Goal: Task Accomplishment & Management: Use online tool/utility

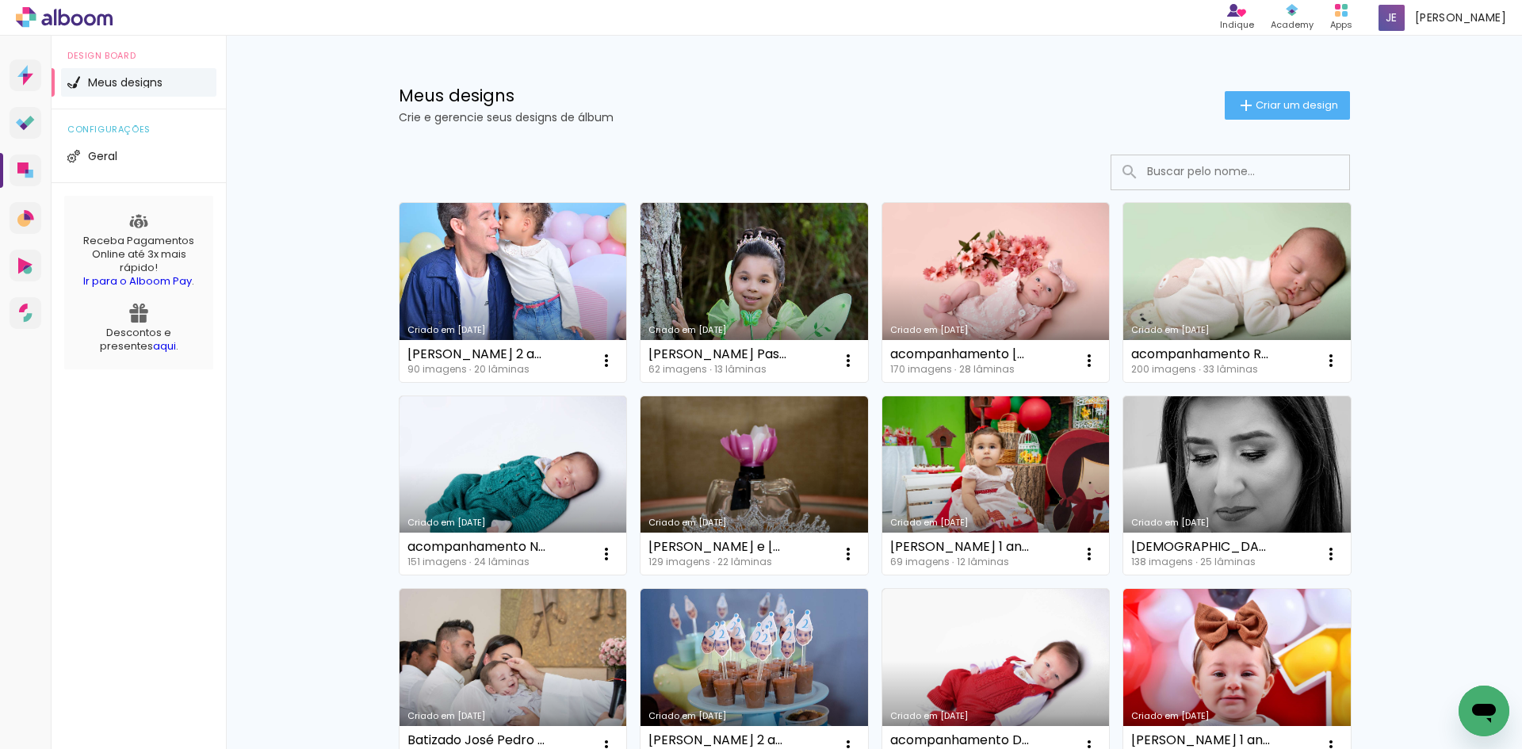
drag, startPoint x: 1277, startPoint y: 101, endPoint x: 1224, endPoint y: 134, distance: 62.7
click at [1277, 101] on span "Criar um design" at bounding box center [1297, 105] width 82 height 10
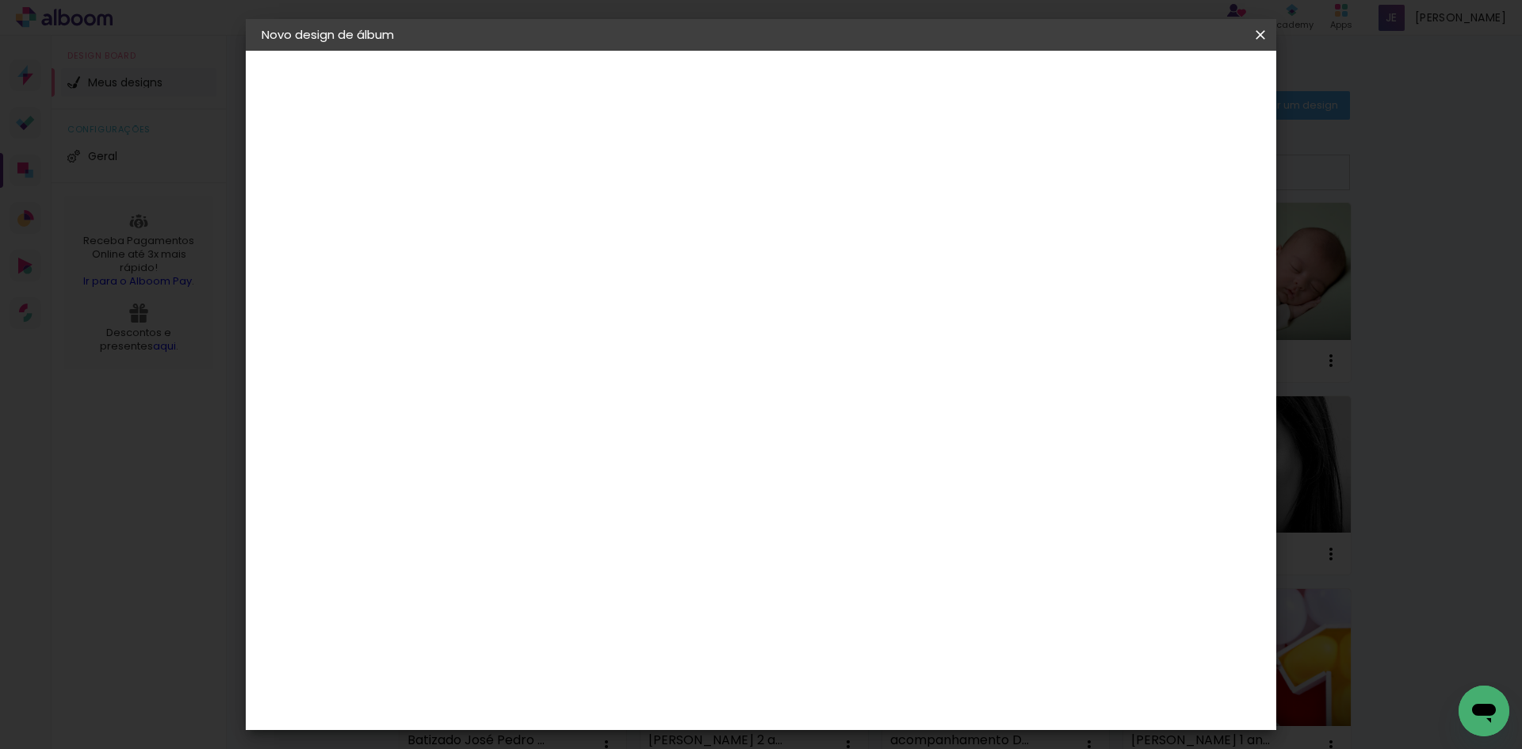
click at [521, 220] on input at bounding box center [521, 213] width 0 height 25
type input "o"
type input "[PERSON_NAME]"
type paper-input "[PERSON_NAME]"
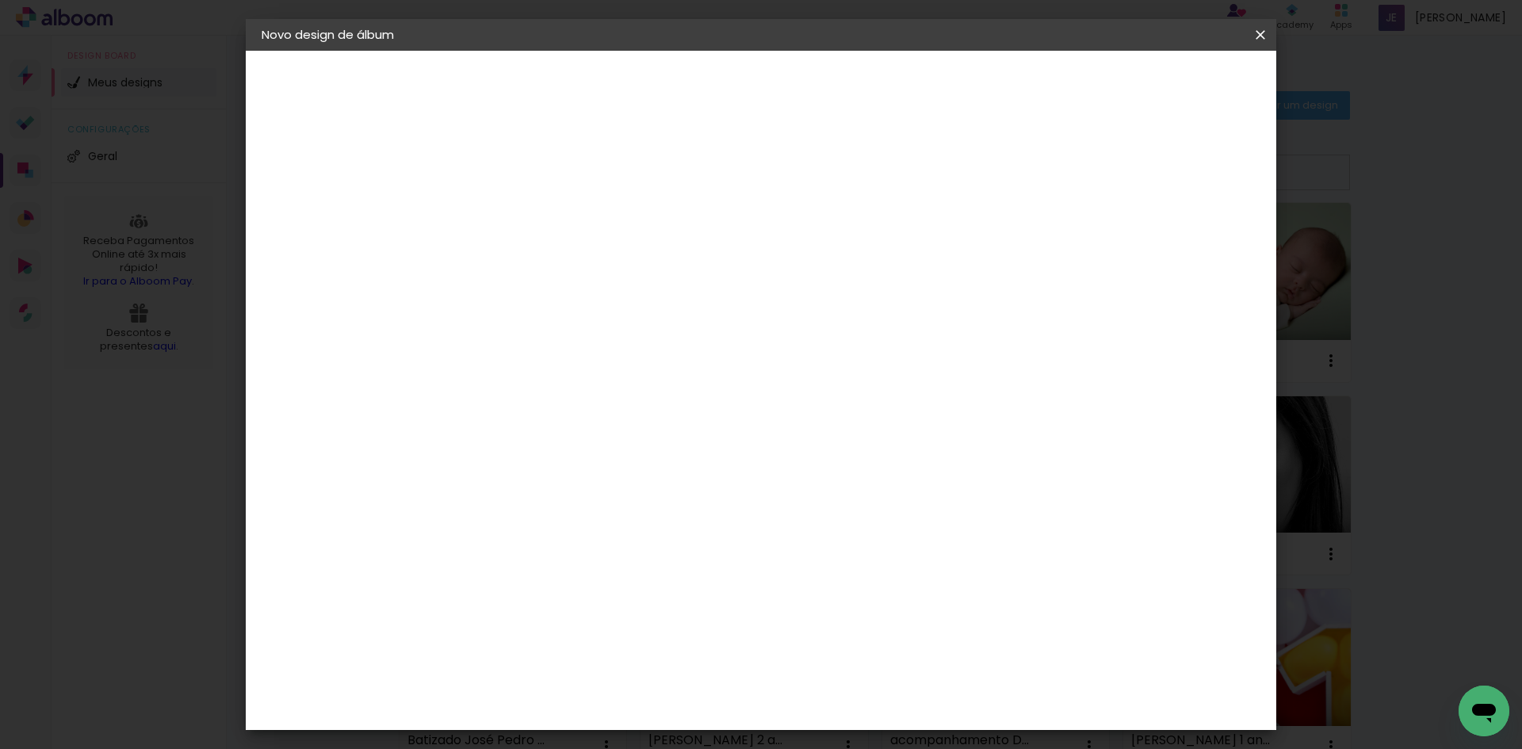
click at [684, 72] on paper-button "Avançar" at bounding box center [645, 84] width 78 height 27
click at [567, 299] on input at bounding box center [561, 302] width 160 height 20
type input "inter"
type paper-input "inter"
click at [552, 186] on div "Fornecedor Escolha um fornecedor ou avance com o tamanho livre. Voltar Avançar" at bounding box center [625, 118] width 347 height 135
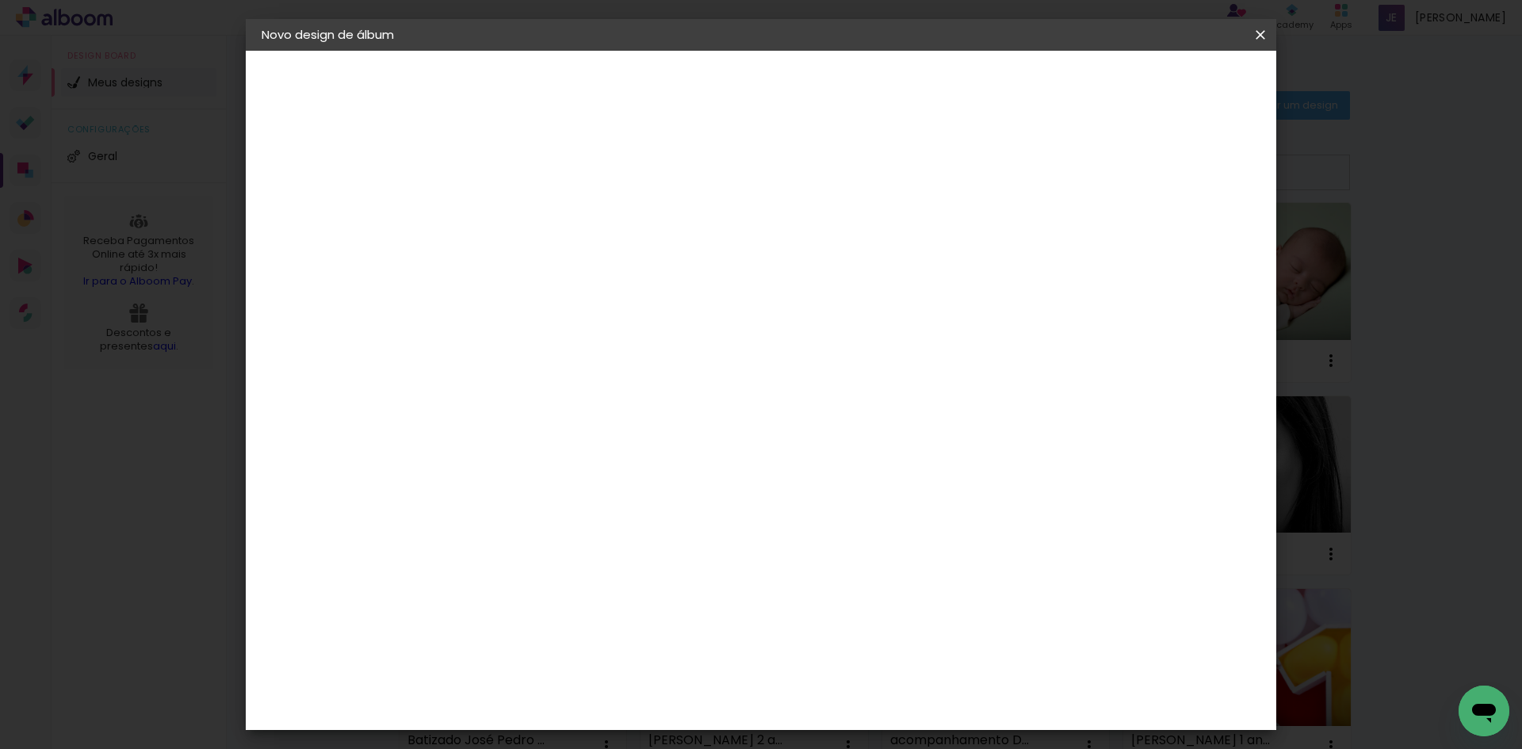
click at [545, 358] on div "Inter Color" at bounding box center [528, 361] width 34 height 25
click at [0, 0] on slot "Avançar" at bounding box center [0, 0] width 0 height 0
click at [628, 339] on span "20 × 25" at bounding box center [591, 347] width 74 height 33
click at [0, 0] on slot "Avançar" at bounding box center [0, 0] width 0 height 0
click at [1162, 88] on span "Iniciar design" at bounding box center [1126, 84] width 72 height 11
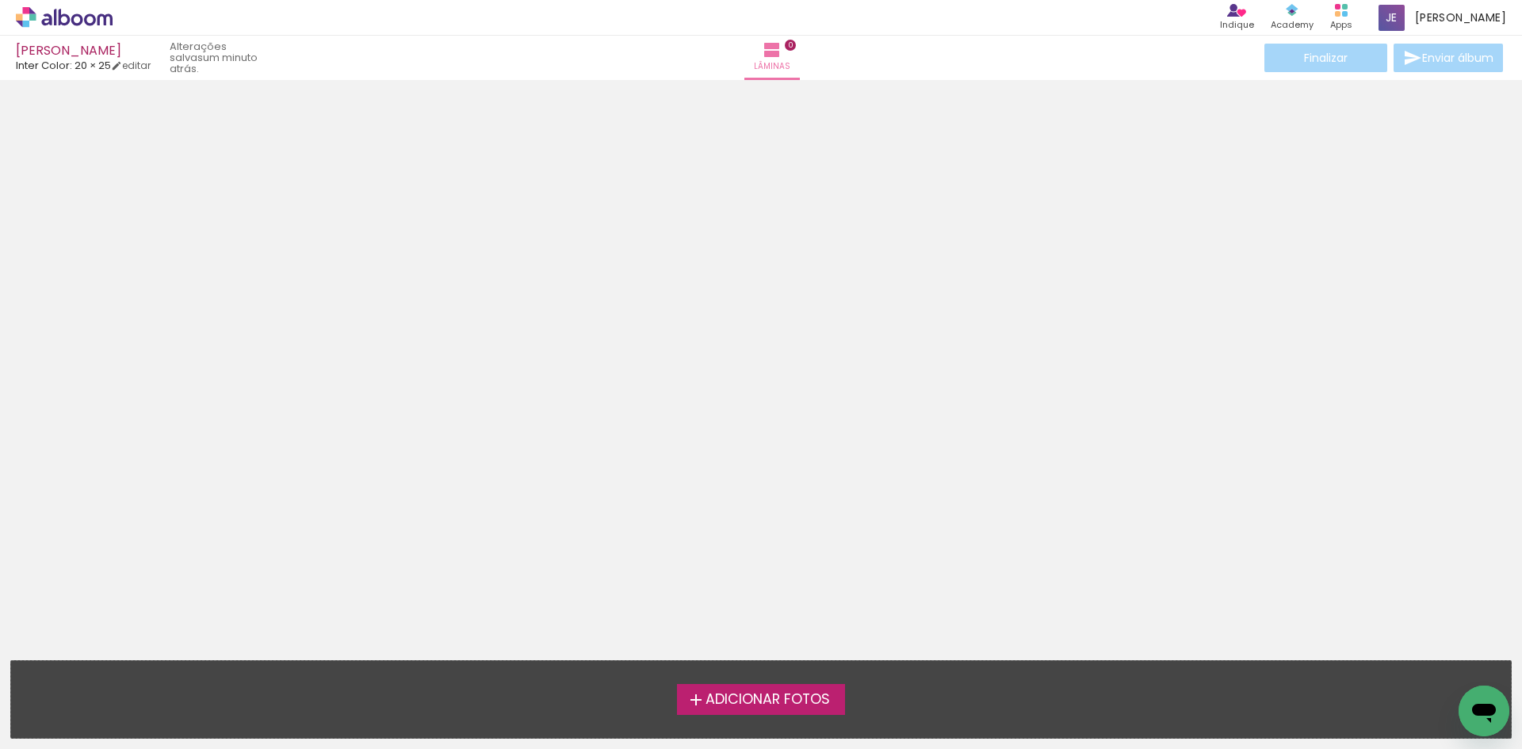
click at [772, 697] on span "Adicionar Fotos" at bounding box center [768, 700] width 124 height 14
click at [0, 0] on input "file" at bounding box center [0, 0] width 0 height 0
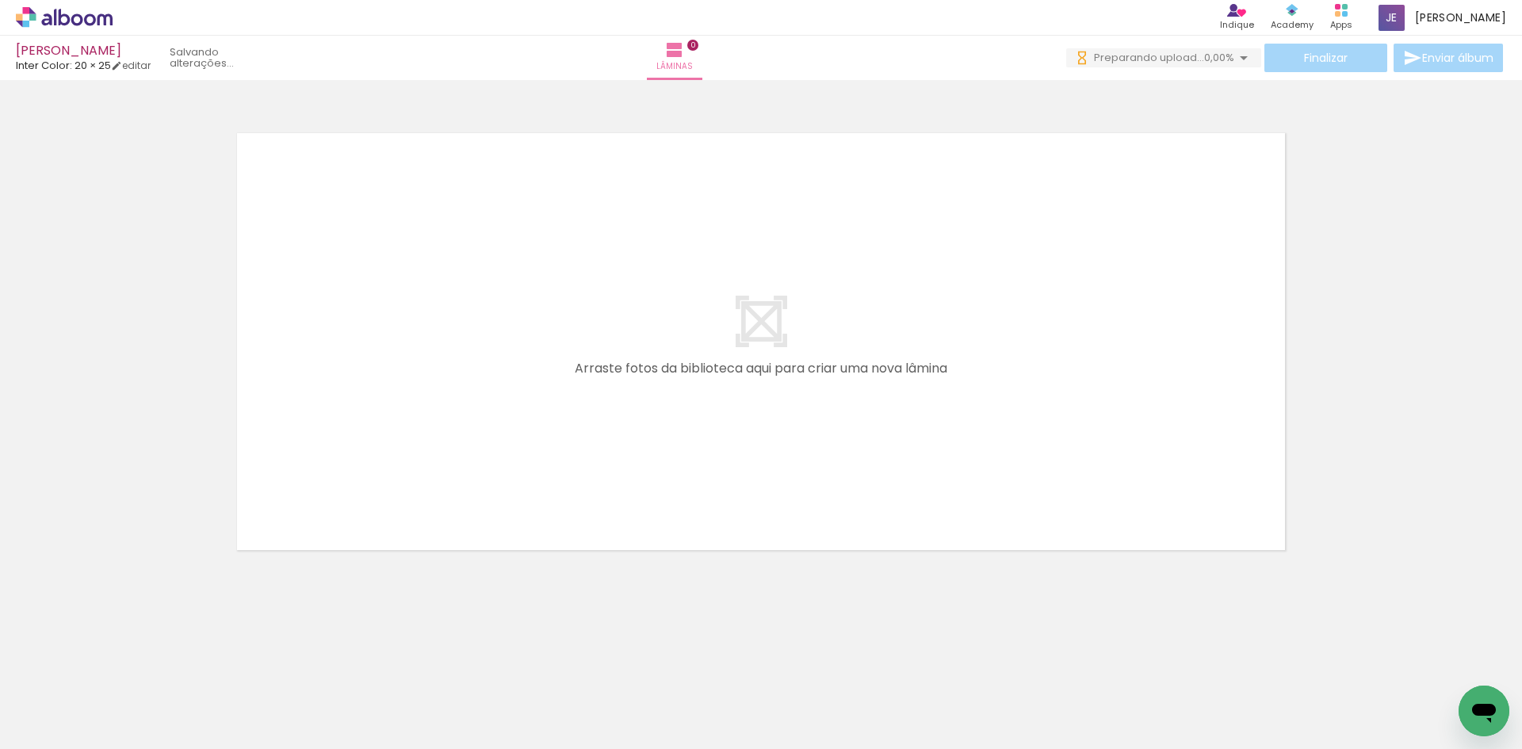
click at [0, 744] on div "Biblioteca 12 fotos Todas as fotos Não utilizadas Adicionar Fotos" at bounding box center [0, 699] width 0 height 99
click at [52, 724] on span "Adicionar Fotos" at bounding box center [57, 727] width 48 height 17
click at [0, 0] on input "file" at bounding box center [0, 0] width 0 height 0
click at [42, 727] on span "Adicionar Fotos" at bounding box center [57, 727] width 48 height 17
click at [0, 0] on input "file" at bounding box center [0, 0] width 0 height 0
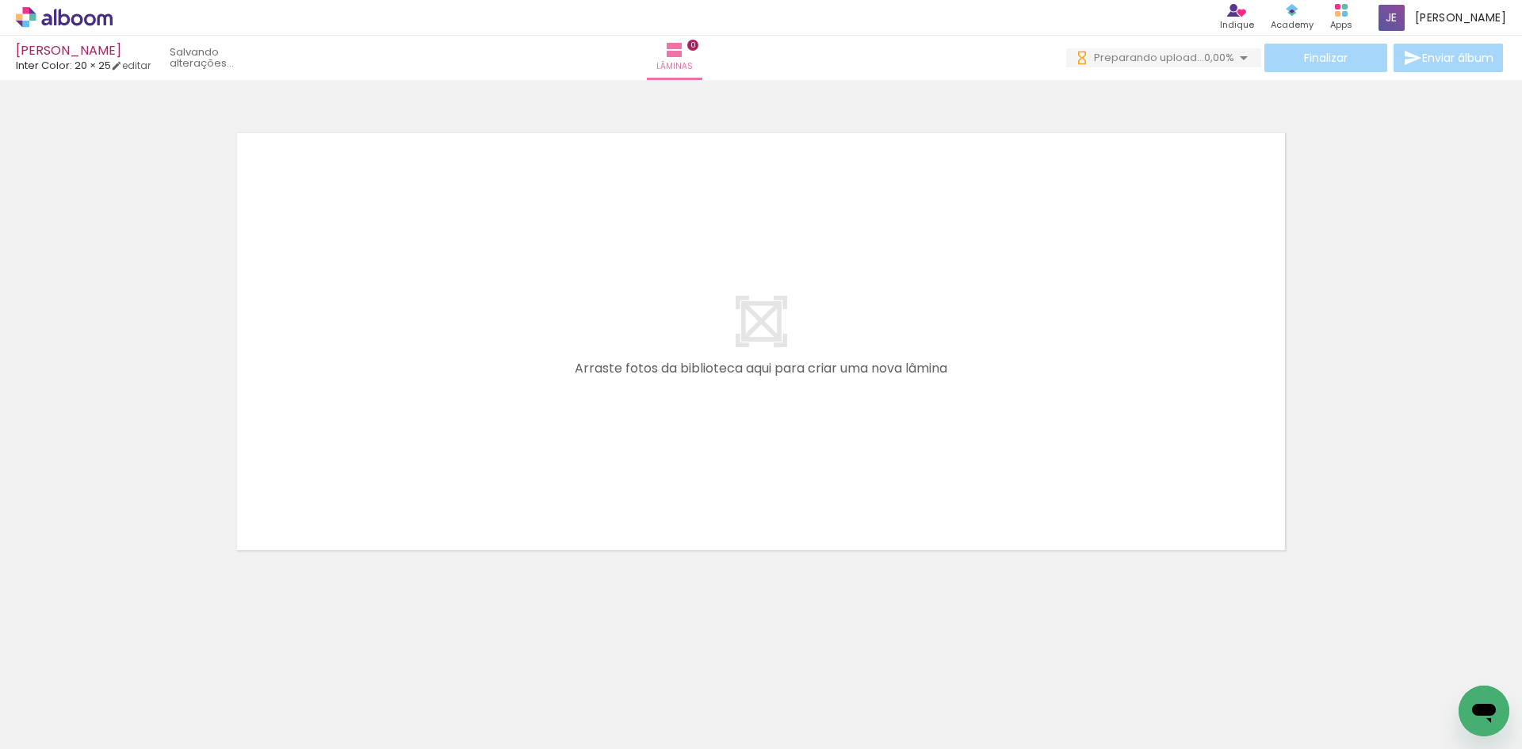
click at [59, 733] on span "Adicionar Fotos" at bounding box center [57, 727] width 48 height 17
click at [0, 0] on input "file" at bounding box center [0, 0] width 0 height 0
click at [64, 731] on span "Adicionar Fotos" at bounding box center [57, 727] width 48 height 17
click at [0, 0] on input "file" at bounding box center [0, 0] width 0 height 0
click at [39, 726] on span "Adicionar Fotos" at bounding box center [57, 727] width 48 height 17
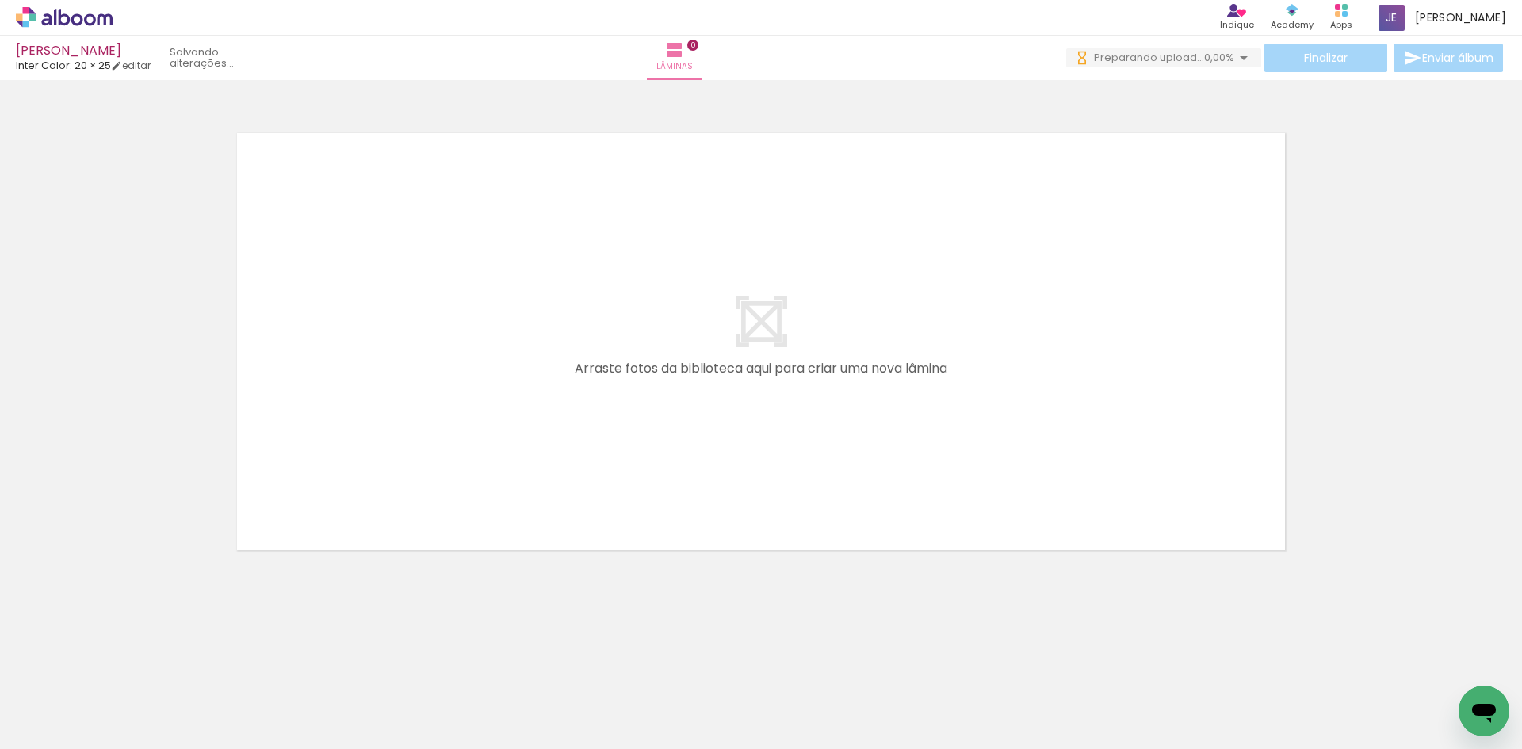
click at [0, 0] on input "file" at bounding box center [0, 0] width 0 height 0
click at [57, 727] on span "Adicionar Fotos" at bounding box center [57, 727] width 48 height 17
click at [0, 0] on input "file" at bounding box center [0, 0] width 0 height 0
click at [63, 726] on span "Adicionar Fotos" at bounding box center [57, 727] width 48 height 17
click at [0, 0] on input "file" at bounding box center [0, 0] width 0 height 0
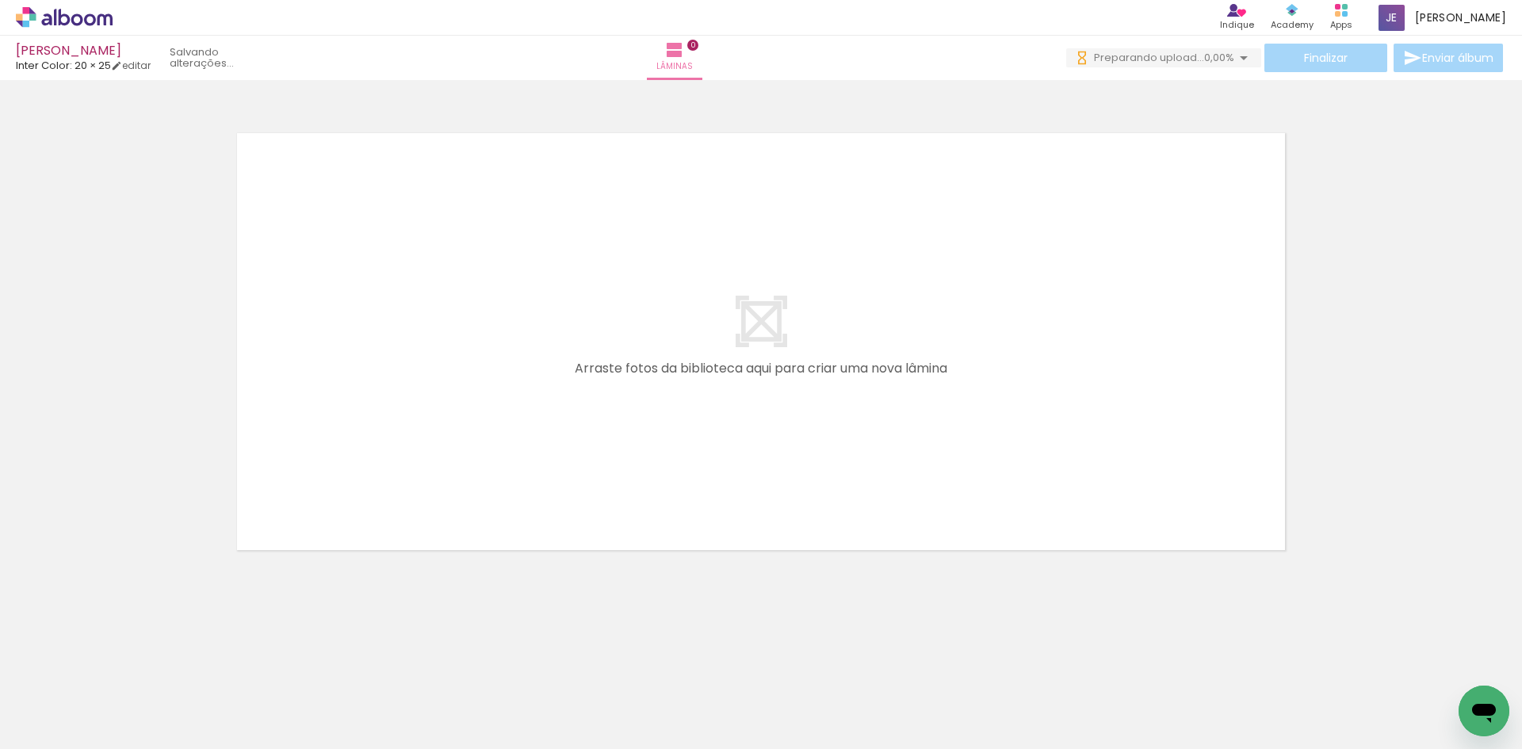
click at [75, 725] on span "Adicionar Fotos" at bounding box center [57, 727] width 48 height 17
click at [0, 0] on input "file" at bounding box center [0, 0] width 0 height 0
click at [45, 731] on span "Adicionar Fotos" at bounding box center [57, 727] width 48 height 17
click at [0, 0] on input "file" at bounding box center [0, 0] width 0 height 0
click at [46, 721] on span "Adicionar Fotos" at bounding box center [57, 727] width 48 height 17
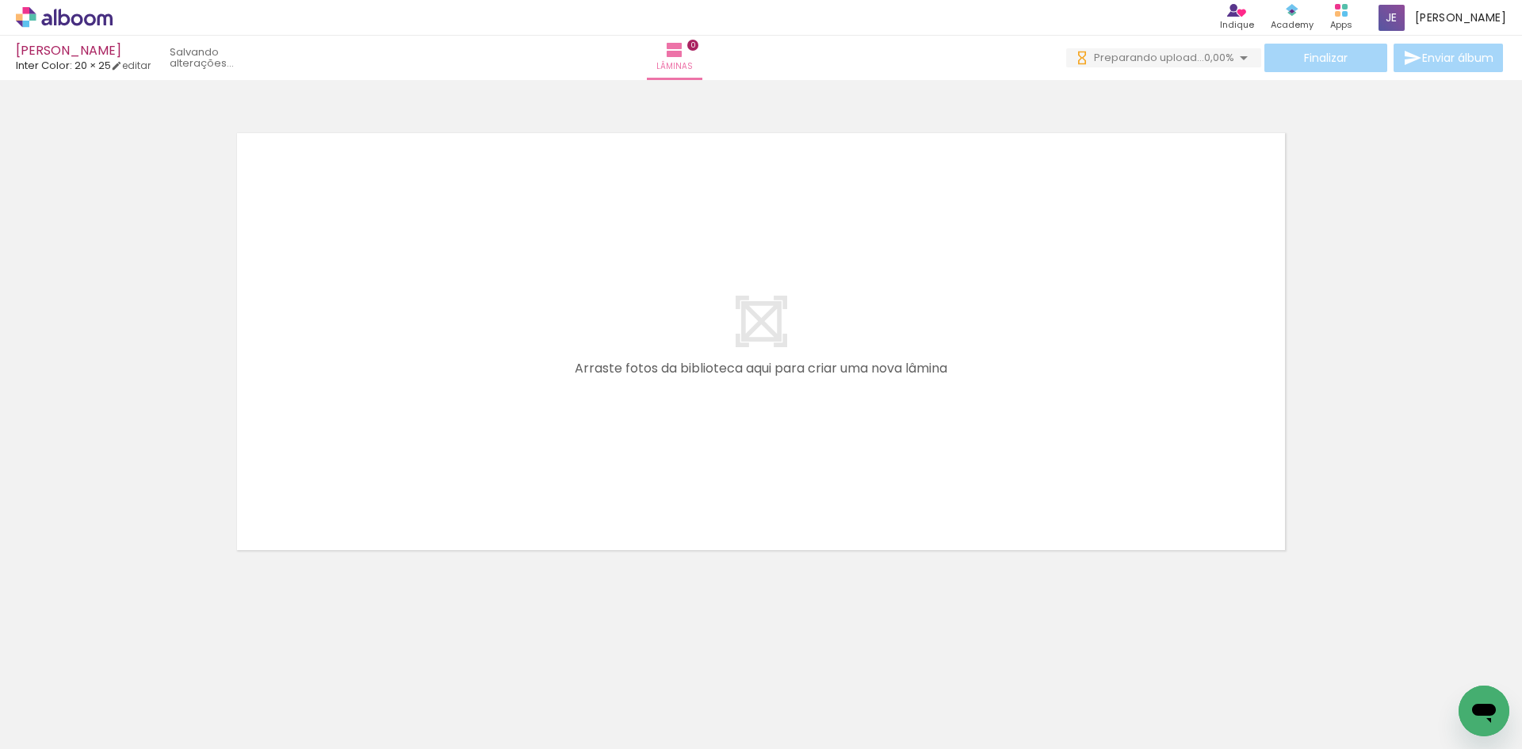
click at [0, 0] on input "file" at bounding box center [0, 0] width 0 height 0
drag, startPoint x: 1025, startPoint y: 602, endPoint x: 950, endPoint y: 602, distance: 74.5
click at [1025, 602] on neon-animatable "Confirmar Cancelar" at bounding box center [761, 396] width 1522 height 632
click at [58, 726] on span "Adicionar Fotos" at bounding box center [57, 727] width 48 height 17
click at [0, 0] on input "file" at bounding box center [0, 0] width 0 height 0
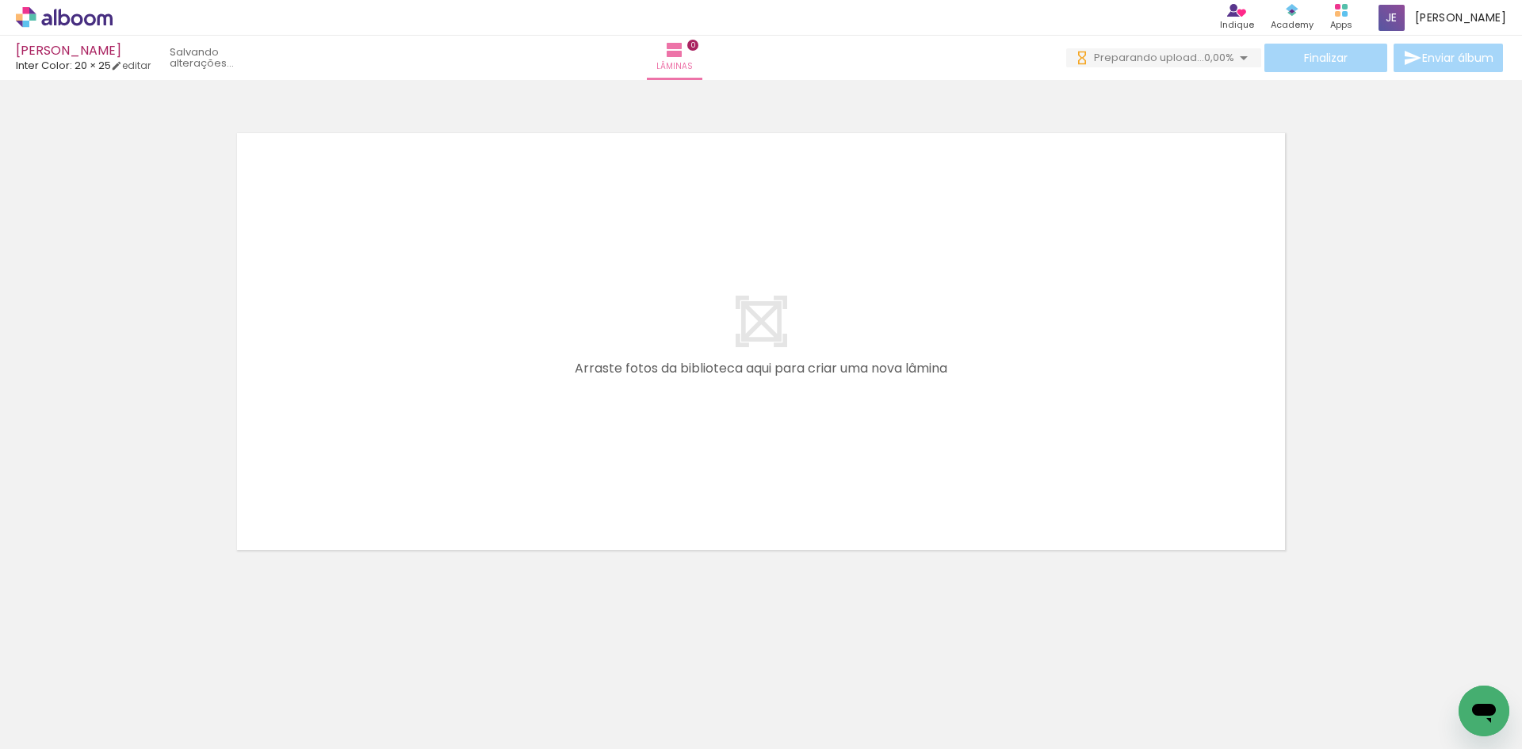
click at [47, 702] on input "Todas as fotos" at bounding box center [44, 701] width 60 height 13
click at [0, 0] on slot "Não utilizadas" at bounding box center [0, 0] width 0 height 0
type input "Não utilizadas"
click at [48, 698] on div "Biblioteca 146 de 146 fotos Todas as fotos Não utilizadas Adicionar Fotos" at bounding box center [49, 700] width 98 height 79
click at [52, 713] on input "Não utilizadas" at bounding box center [44, 713] width 60 height 13
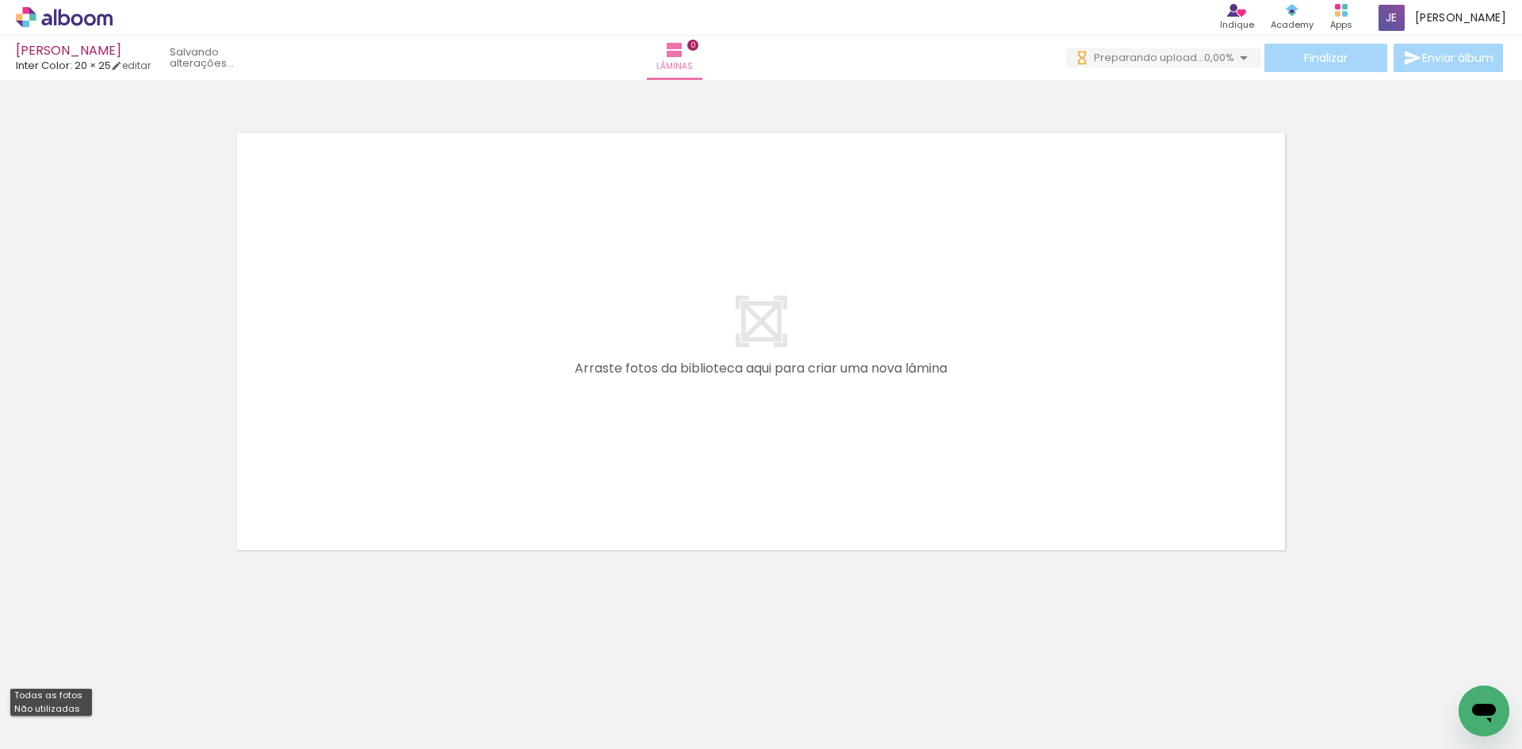
click at [0, 0] on slot "Não utilizadas" at bounding box center [0, 0] width 0 height 0
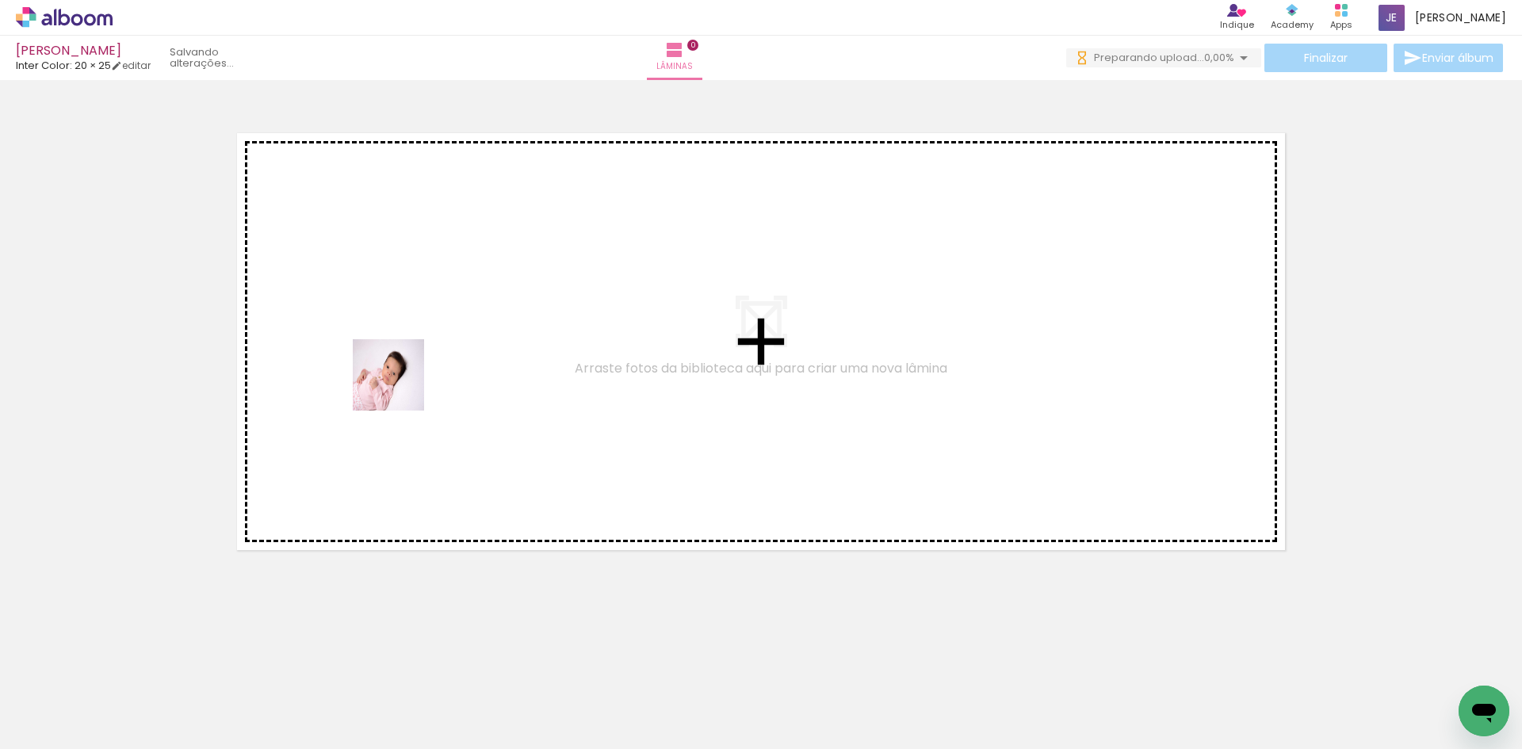
drag, startPoint x: 385, startPoint y: 411, endPoint x: 221, endPoint y: 680, distance: 314.6
click at [404, 379] on quentale-workspace at bounding box center [761, 374] width 1522 height 749
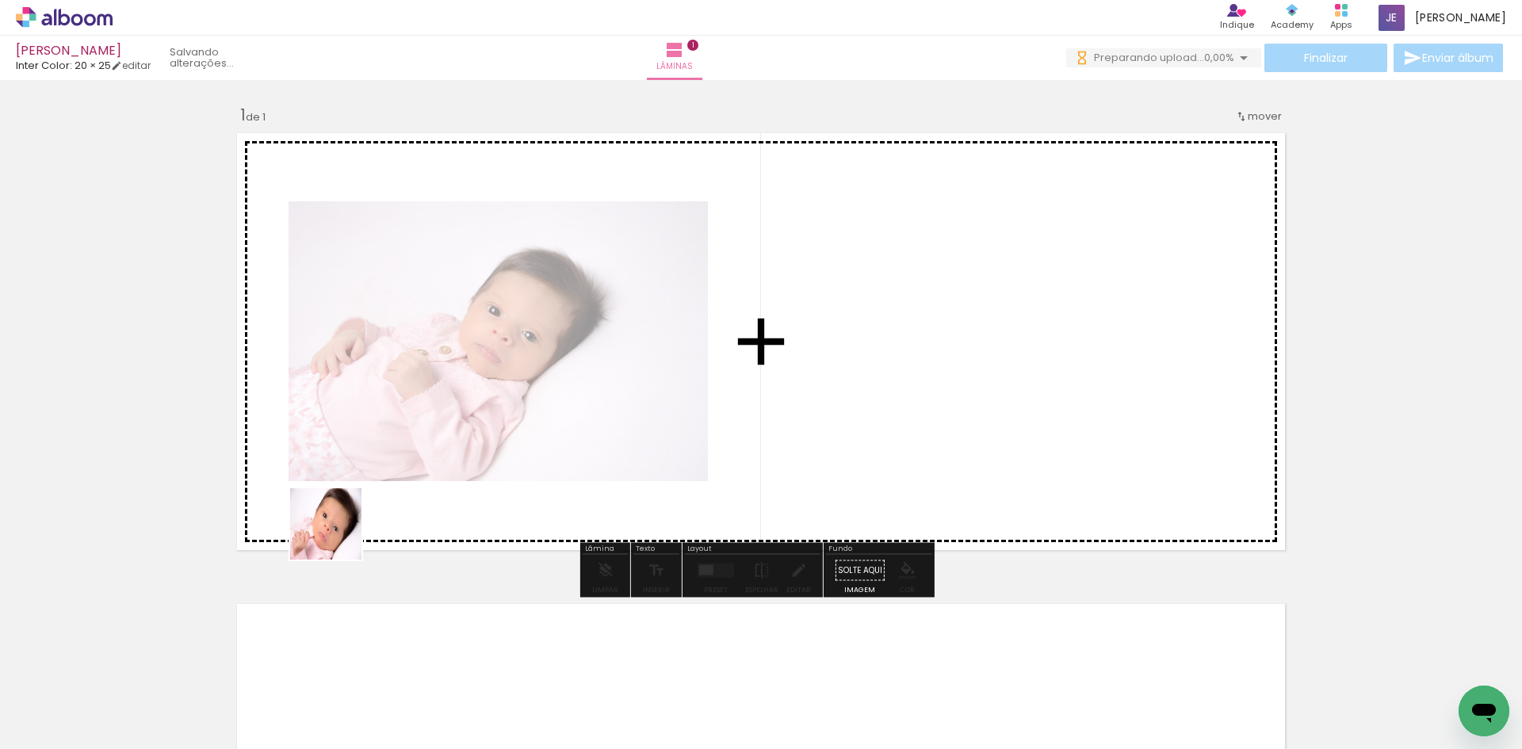
drag, startPoint x: 178, startPoint y: 700, endPoint x: 161, endPoint y: 699, distance: 17.5
click at [378, 477] on quentale-workspace at bounding box center [761, 374] width 1522 height 749
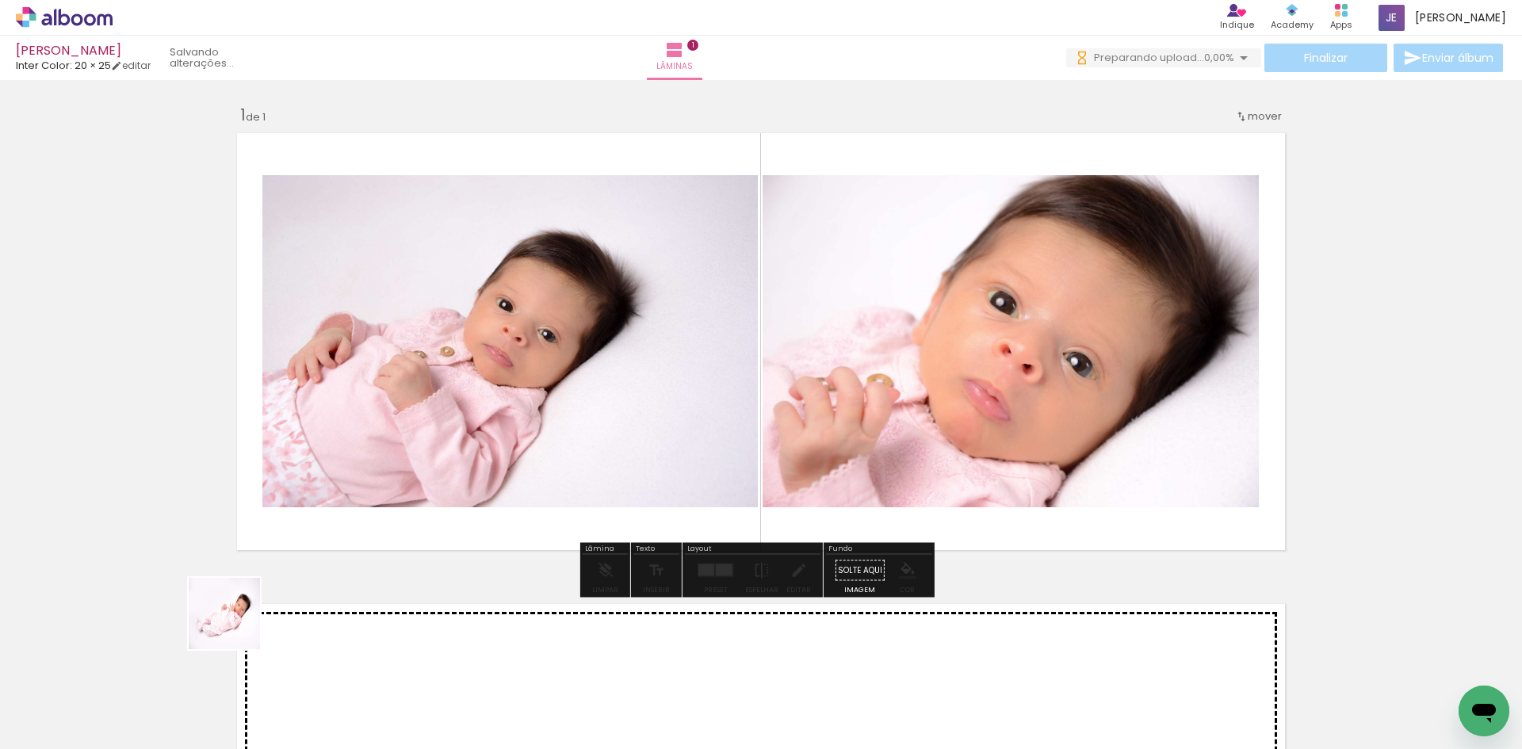
drag, startPoint x: 156, startPoint y: 705, endPoint x: 149, endPoint y: 716, distance: 13.2
click at [362, 488] on quentale-workspace at bounding box center [761, 374] width 1522 height 749
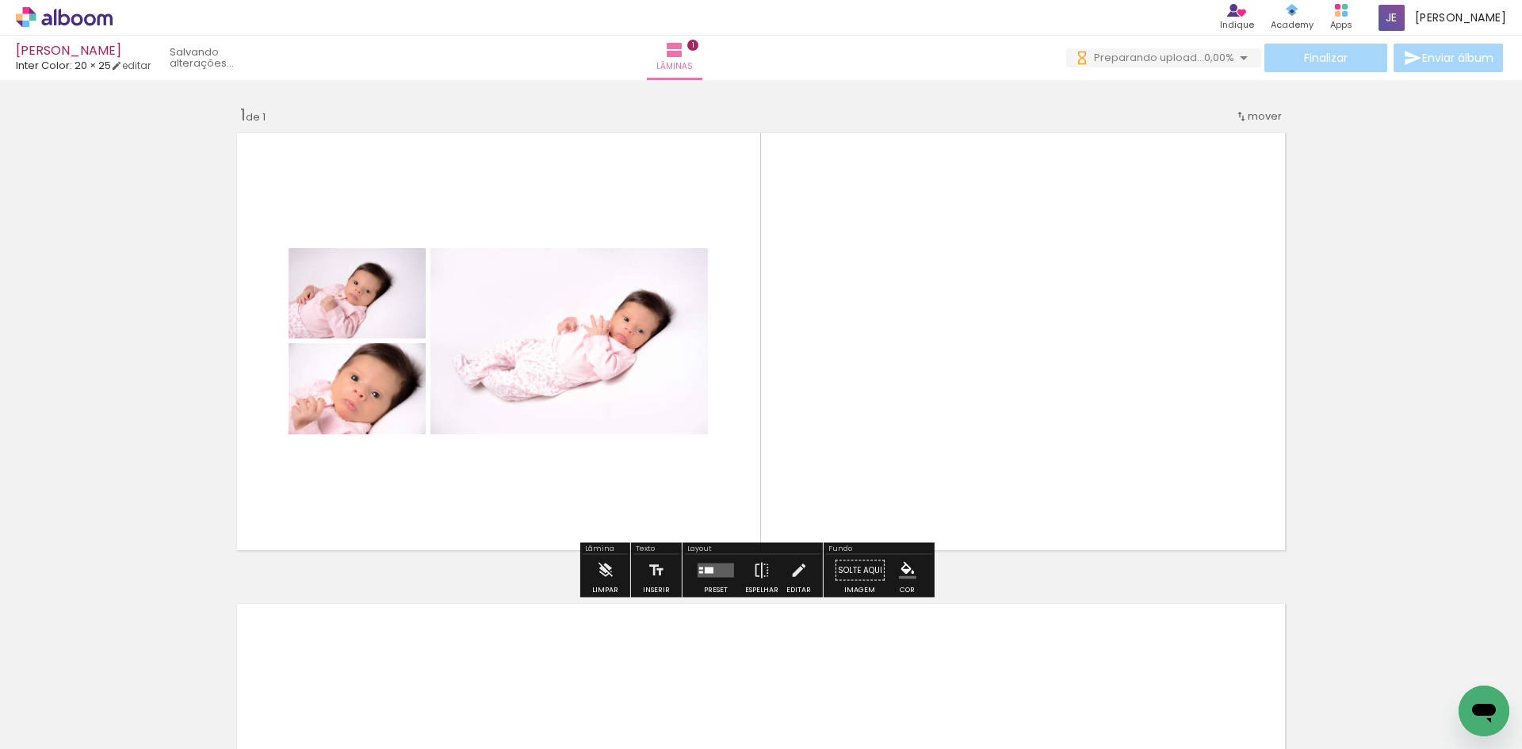
click at [335, 470] on quentale-workspace at bounding box center [761, 374] width 1522 height 749
drag, startPoint x: 169, startPoint y: 703, endPoint x: 381, endPoint y: 464, distance: 320.2
click at [378, 469] on quentale-workspace at bounding box center [761, 374] width 1522 height 749
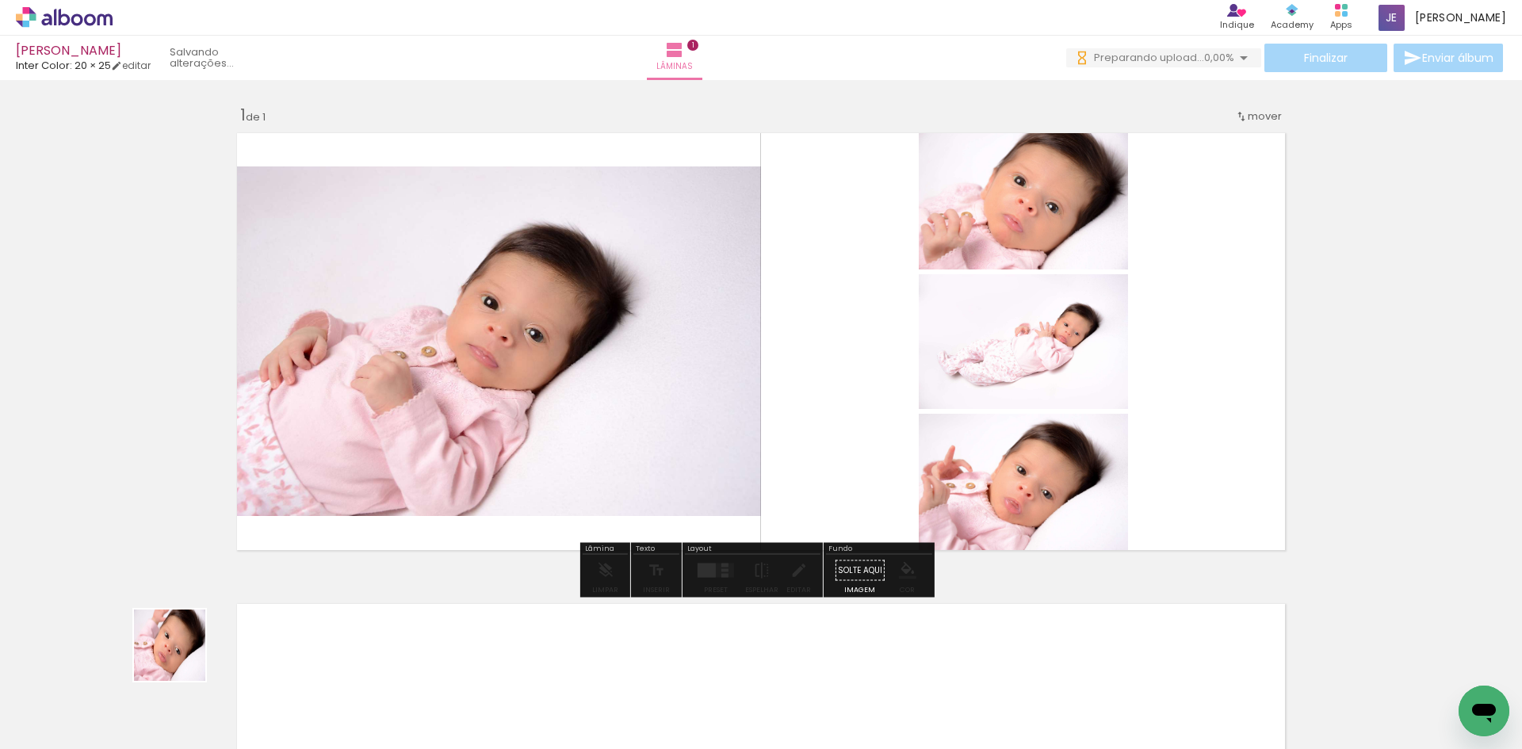
drag, startPoint x: 160, startPoint y: 694, endPoint x: 411, endPoint y: 449, distance: 350.5
click at [411, 449] on quentale-workspace at bounding box center [761, 374] width 1522 height 749
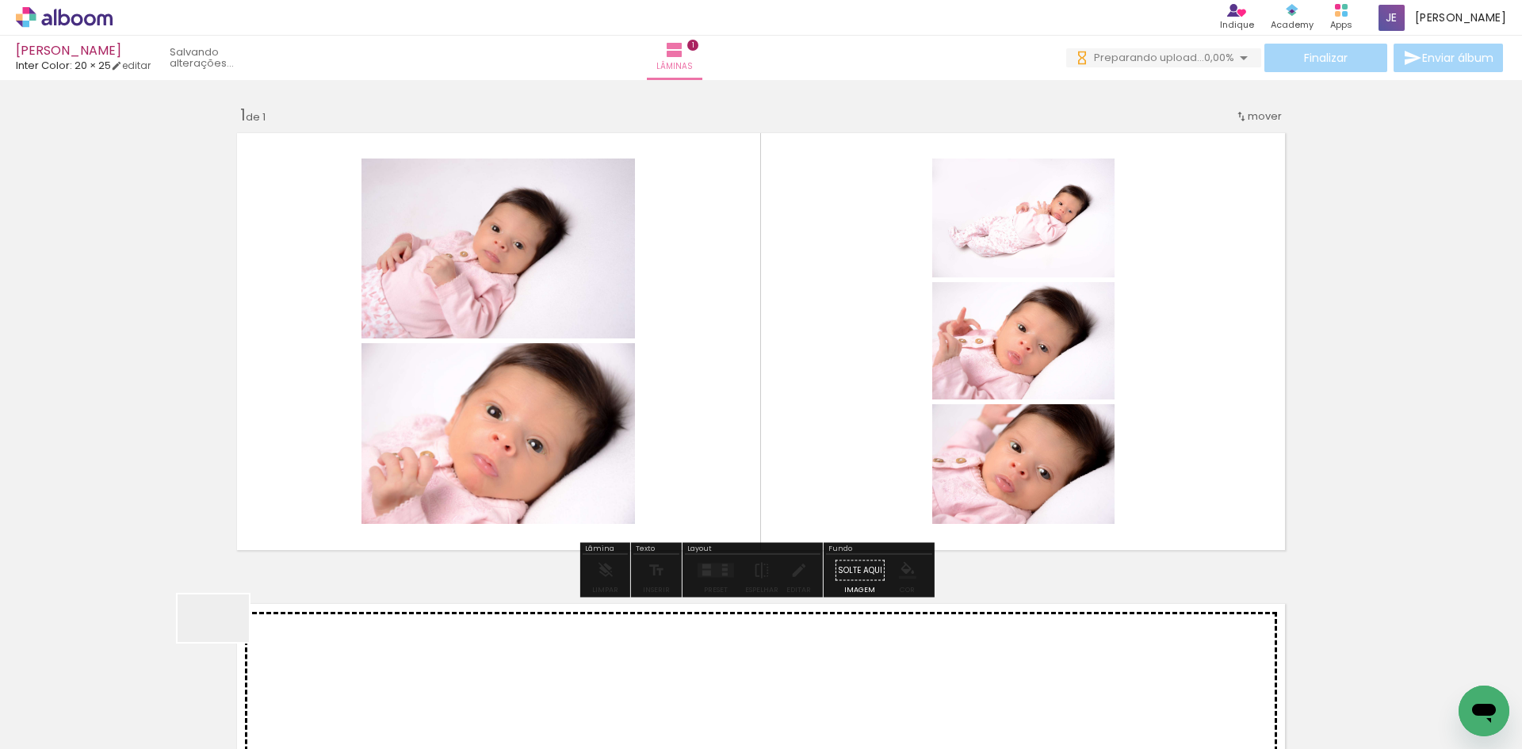
drag, startPoint x: 174, startPoint y: 693, endPoint x: 392, endPoint y: 454, distance: 323.3
click at [392, 454] on quentale-workspace at bounding box center [761, 374] width 1522 height 749
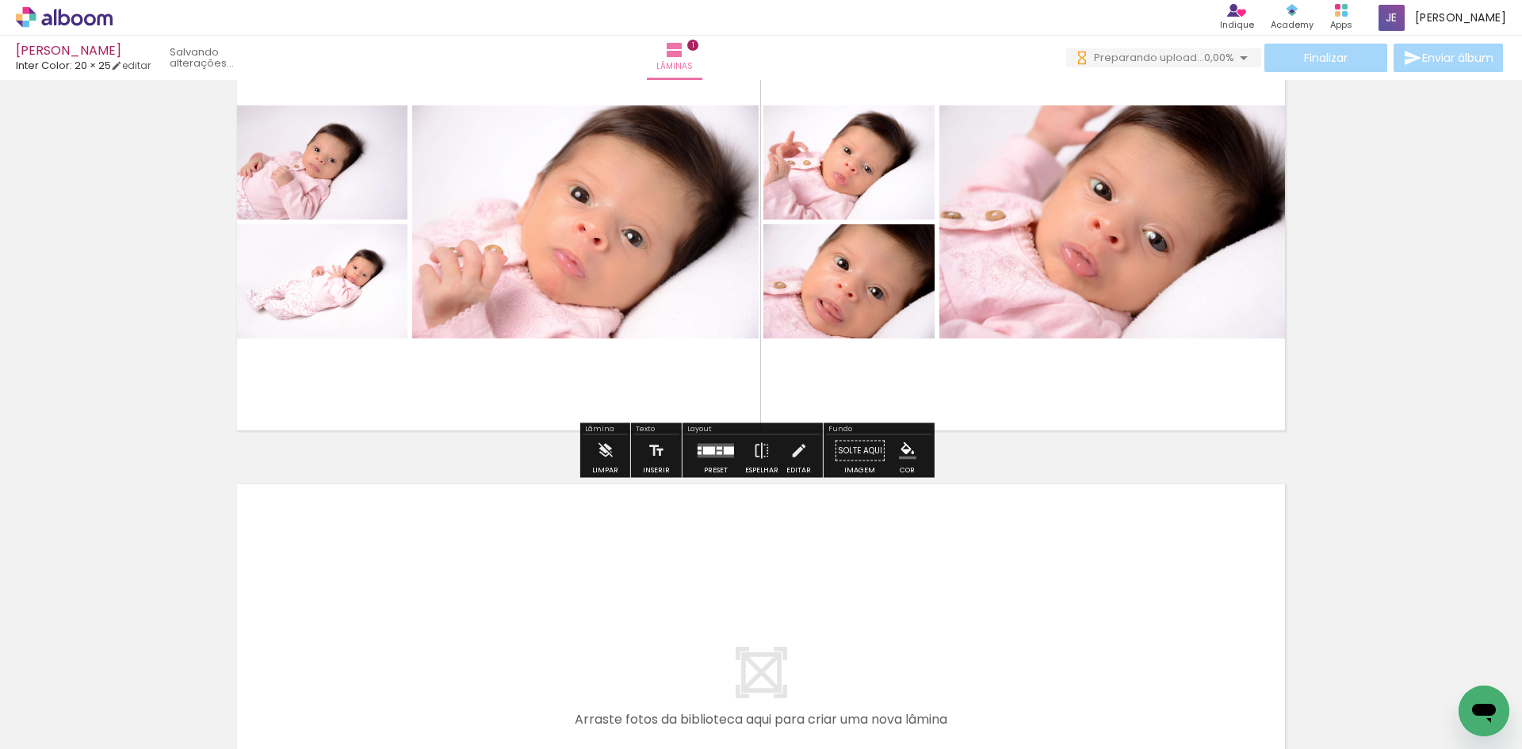
scroll to position [222, 0]
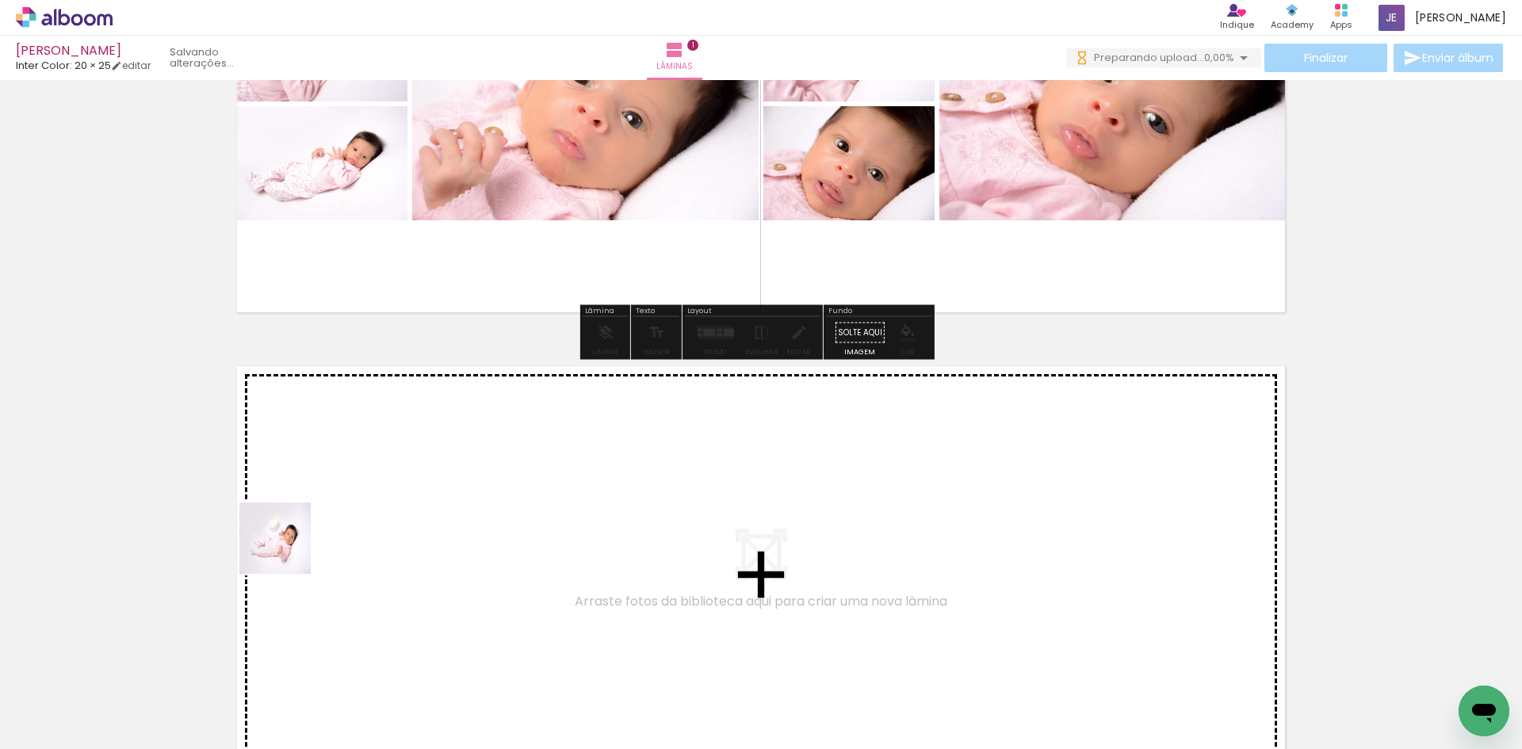
drag, startPoint x: 151, startPoint y: 690, endPoint x: 289, endPoint y: 549, distance: 197.4
click at [289, 549] on quentale-workspace at bounding box center [761, 374] width 1522 height 749
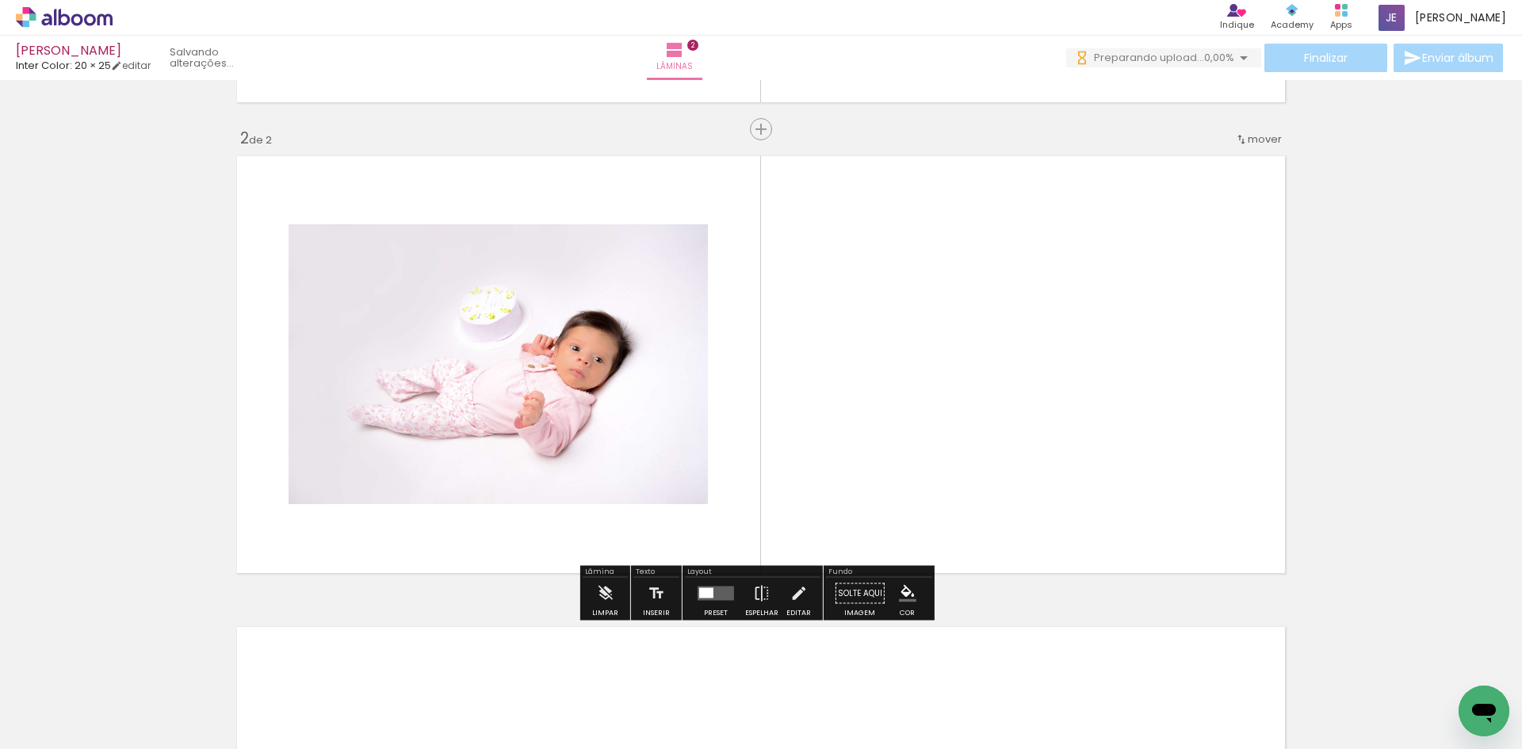
scroll to position [0, 0]
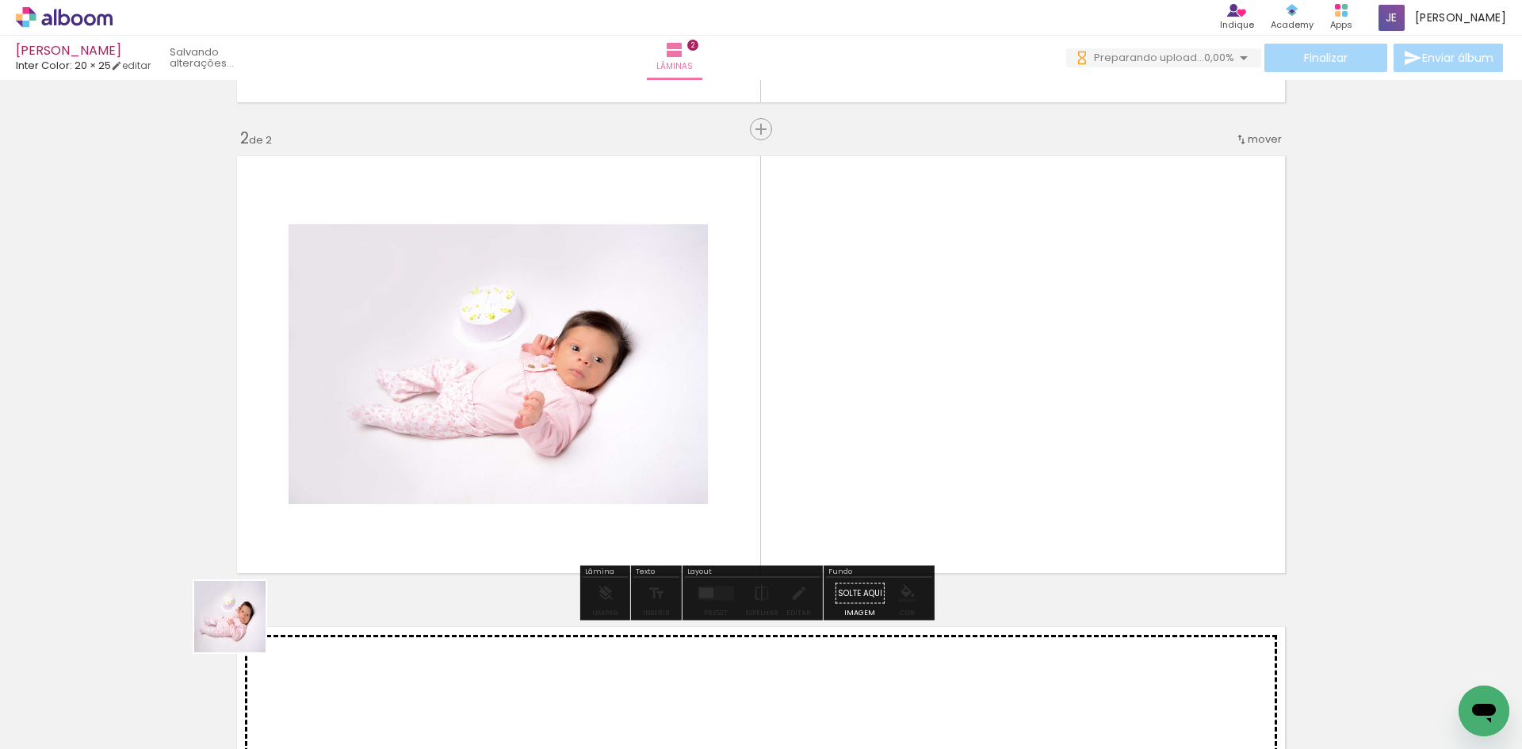
drag, startPoint x: 167, startPoint y: 712, endPoint x: 184, endPoint y: 628, distance: 85.7
click at [351, 496] on quentale-workspace at bounding box center [761, 374] width 1522 height 749
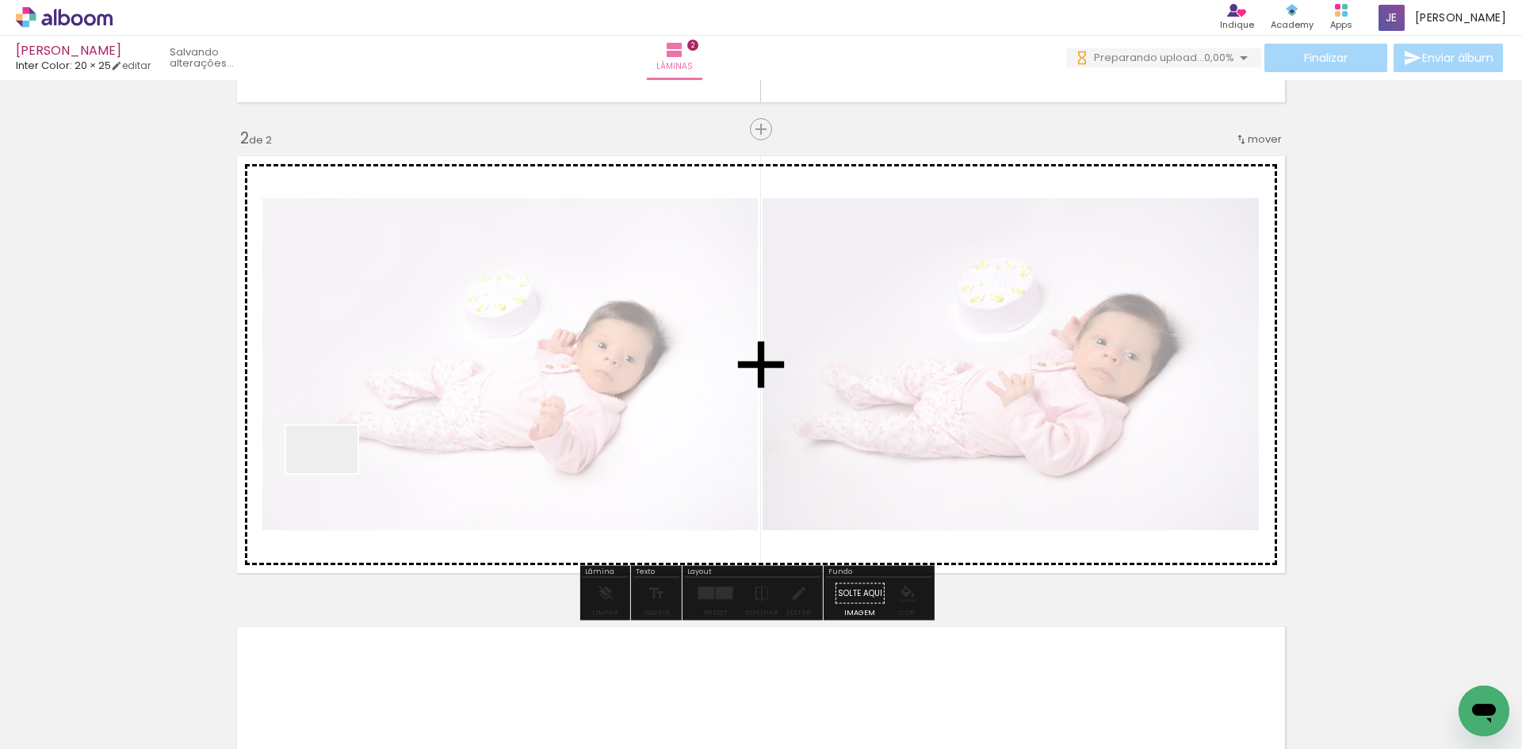
click at [335, 469] on quentale-workspace at bounding box center [761, 374] width 1522 height 749
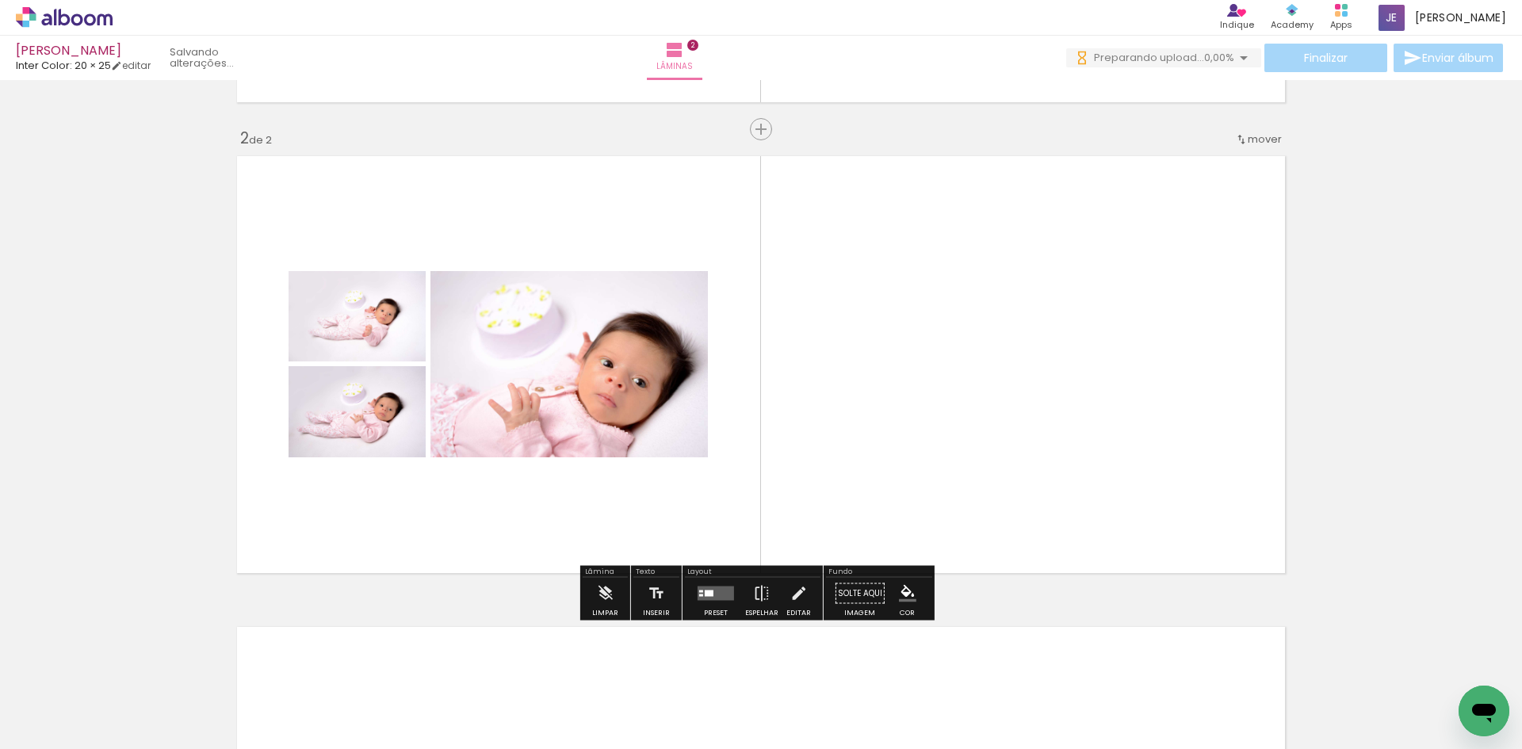
drag, startPoint x: 182, startPoint y: 686, endPoint x: 235, endPoint y: 601, distance: 99.7
click at [354, 470] on quentale-workspace at bounding box center [761, 374] width 1522 height 749
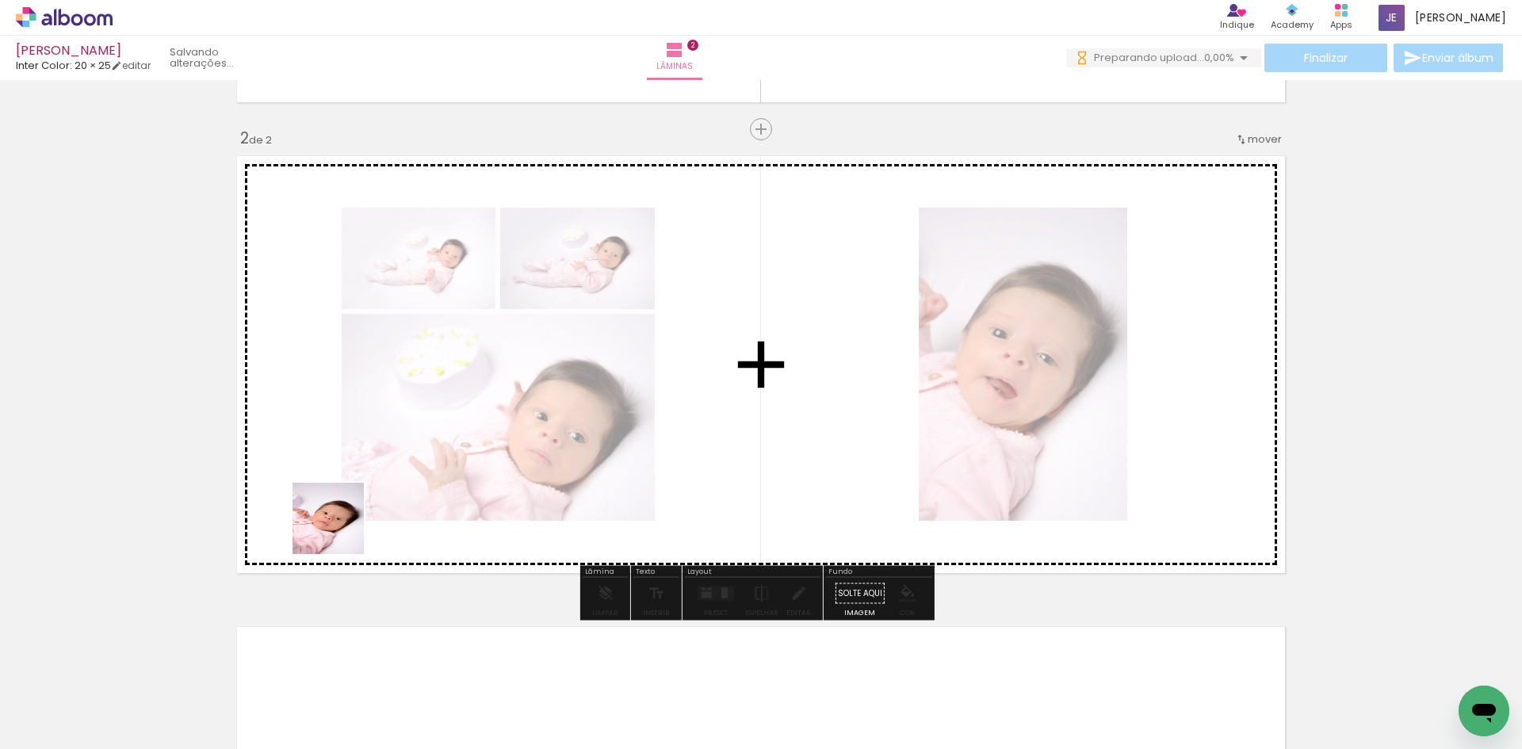
drag, startPoint x: 340, startPoint y: 530, endPoint x: 235, endPoint y: 638, distance: 150.3
click at [363, 493] on quentale-workspace at bounding box center [761, 374] width 1522 height 749
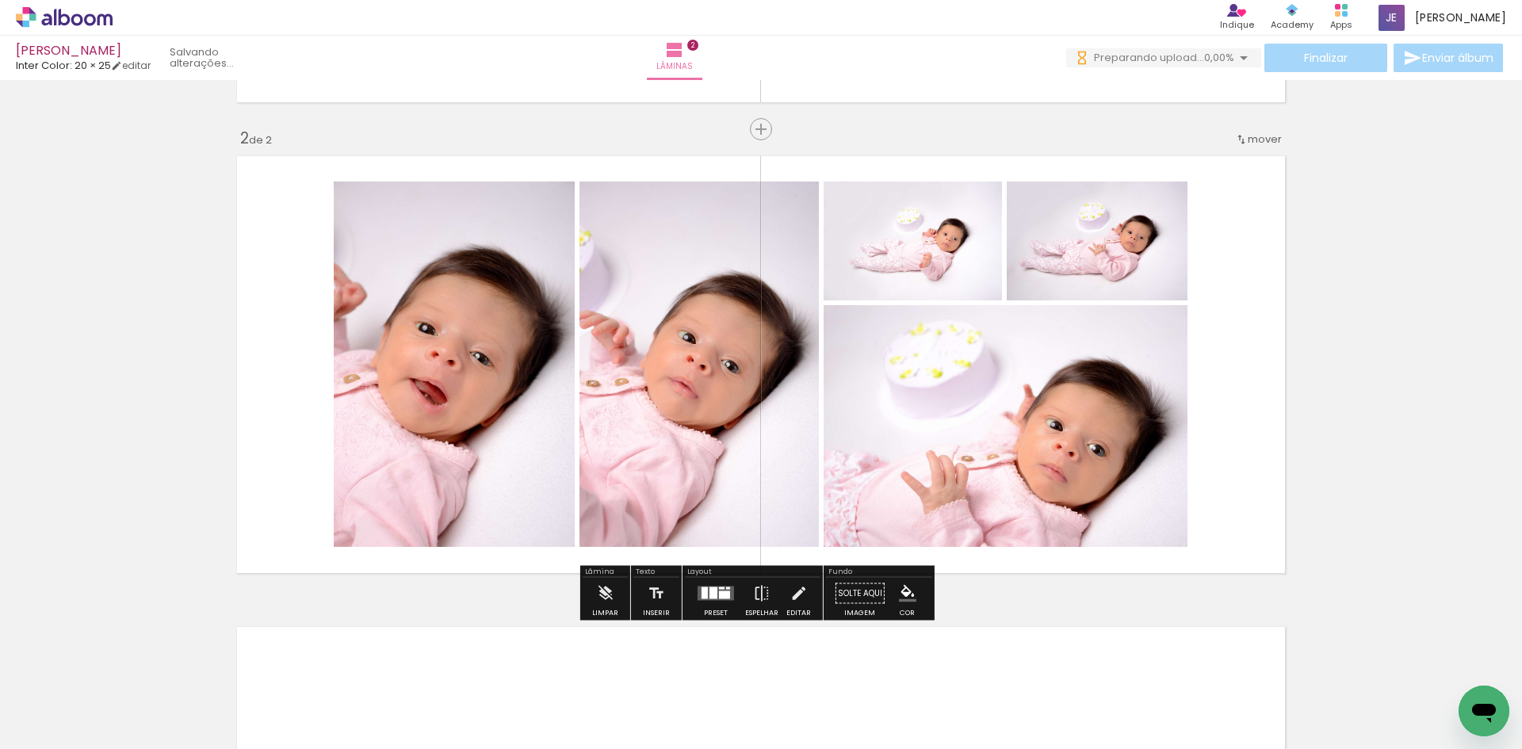
drag, startPoint x: 163, startPoint y: 690, endPoint x: 391, endPoint y: 477, distance: 311.4
click at [389, 482] on quentale-workspace at bounding box center [761, 374] width 1522 height 749
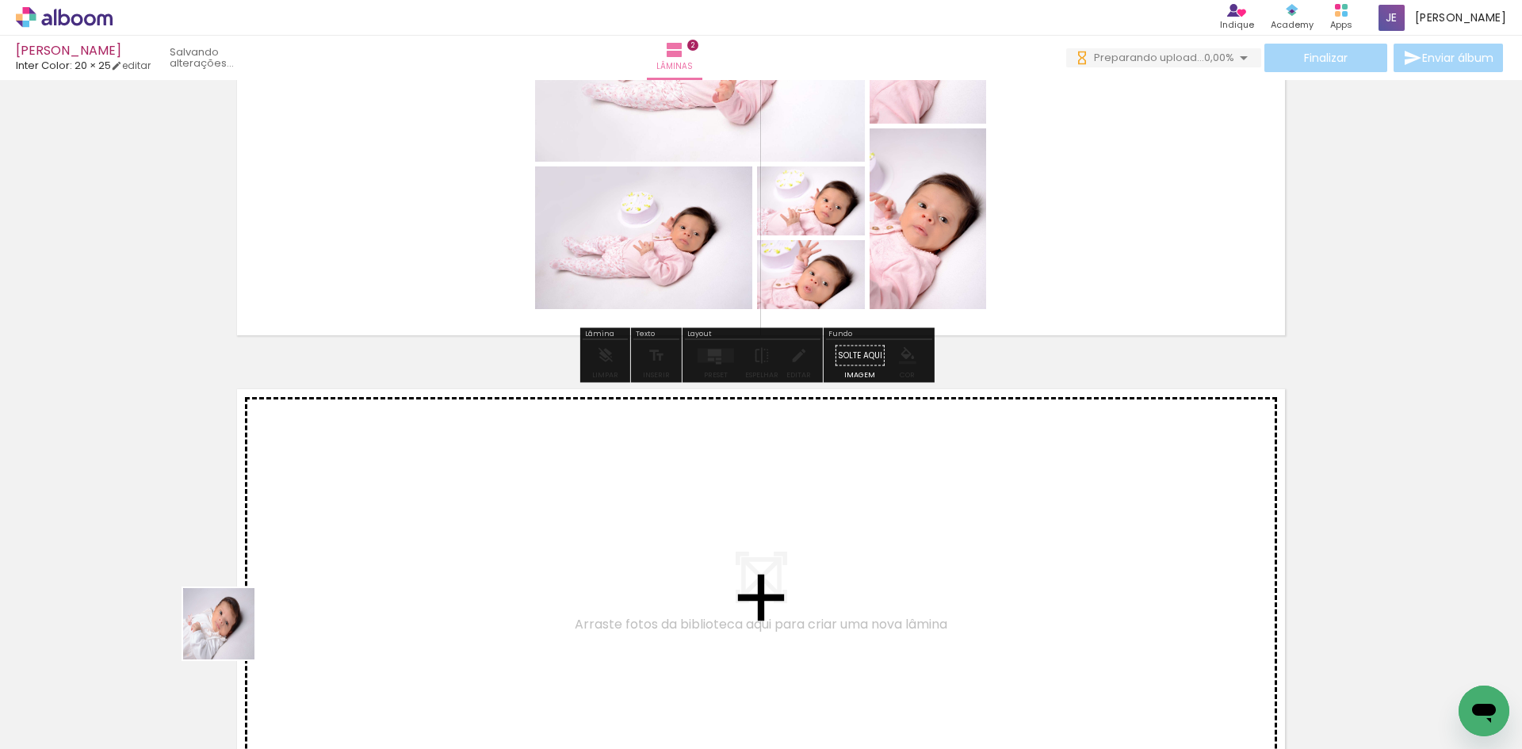
drag, startPoint x: 231, startPoint y: 636, endPoint x: 338, endPoint y: 516, distance: 160.6
click at [338, 516] on quentale-workspace at bounding box center [761, 374] width 1522 height 749
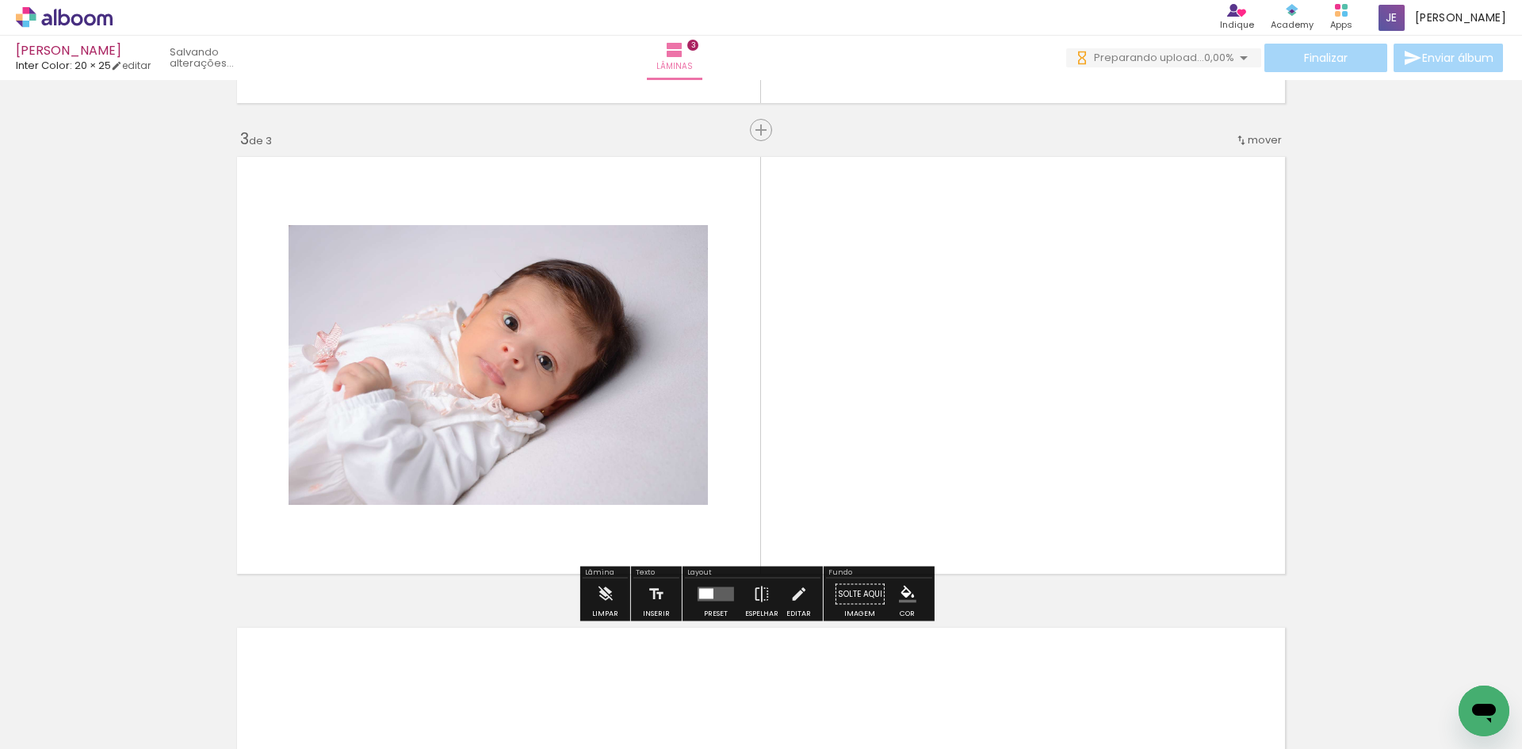
scroll to position [919, 0]
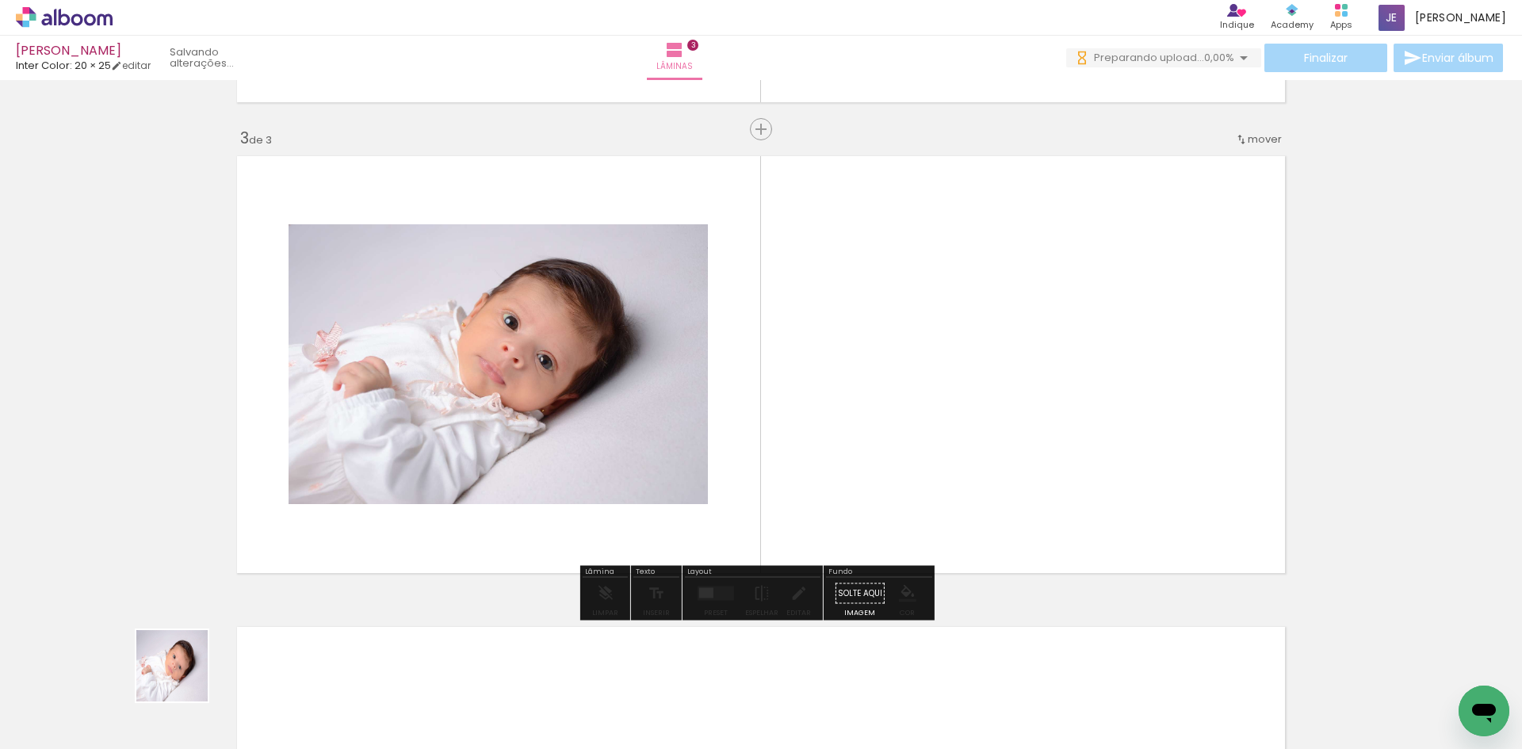
drag, startPoint x: 161, startPoint y: 703, endPoint x: 261, endPoint y: 599, distance: 143.6
click at [358, 470] on quentale-workspace at bounding box center [761, 374] width 1522 height 749
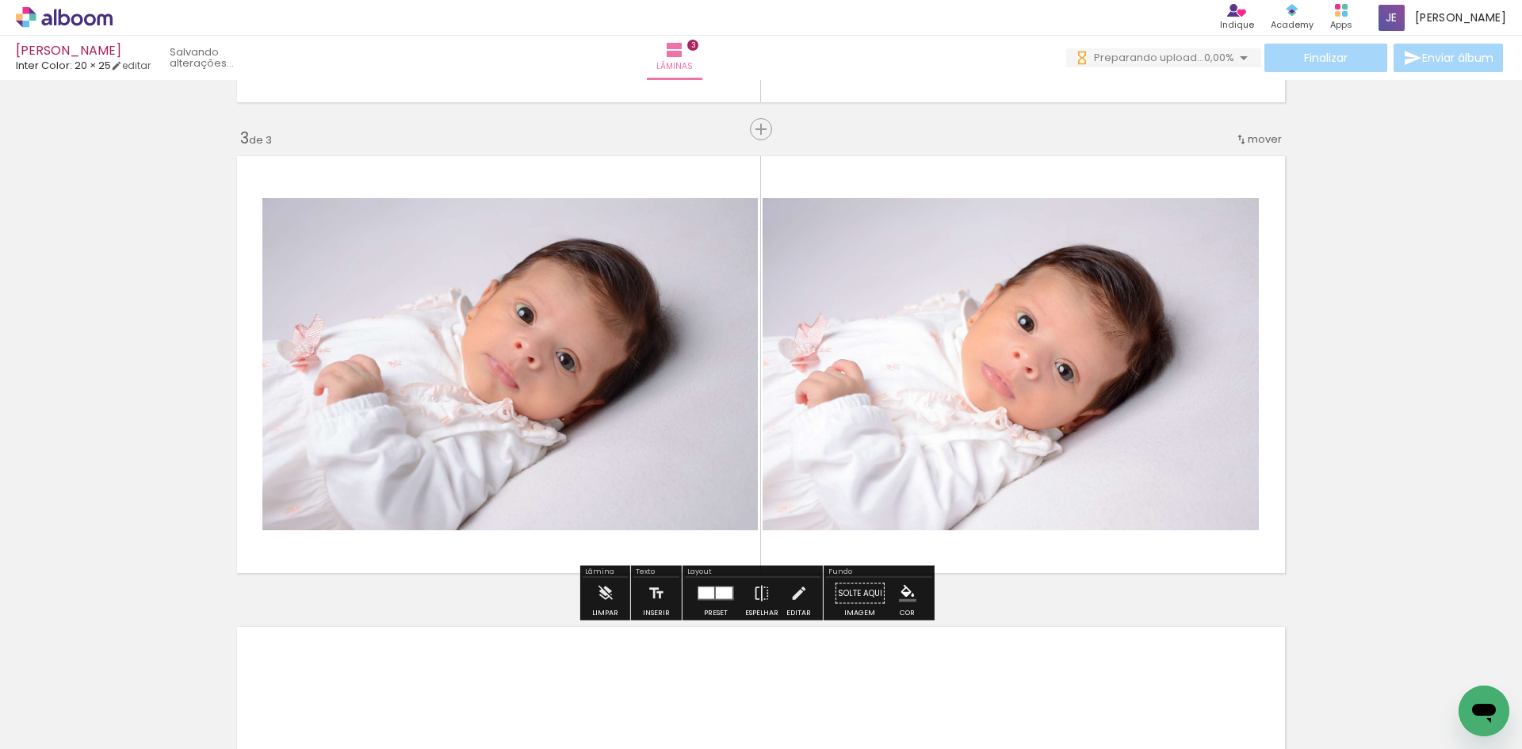
drag, startPoint x: 167, startPoint y: 704, endPoint x: 356, endPoint y: 500, distance: 277.8
click at [404, 462] on quentale-workspace at bounding box center [761, 374] width 1522 height 749
